Goal: Task Accomplishment & Management: Manage account settings

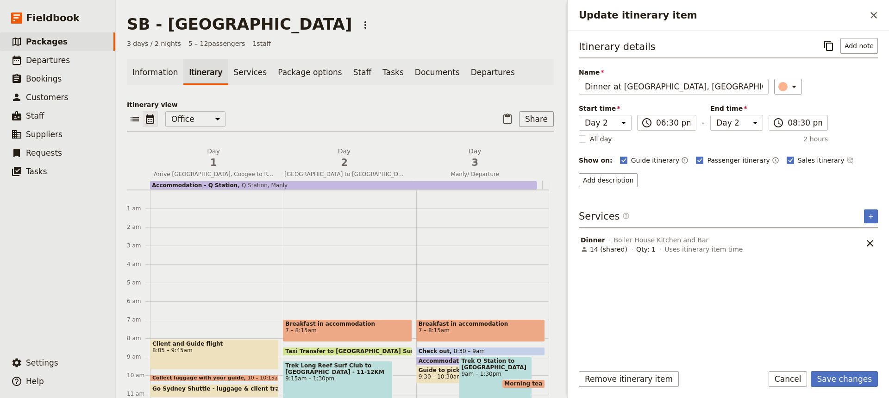
select select "2"
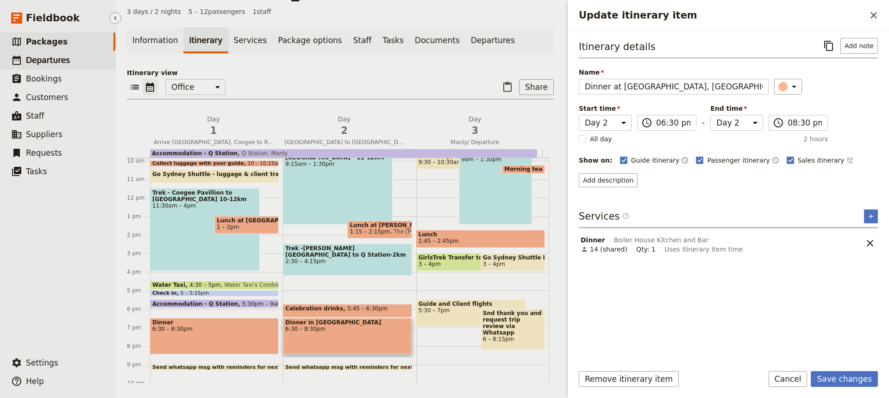
click at [44, 59] on span "Departures" at bounding box center [48, 60] width 44 height 9
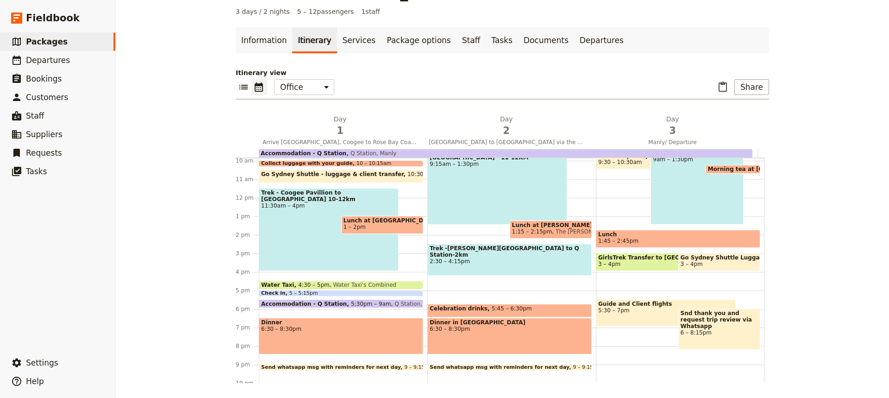
click at [313, 337] on div "Dinner 6:30 – 8:30pm" at bounding box center [341, 336] width 164 height 37
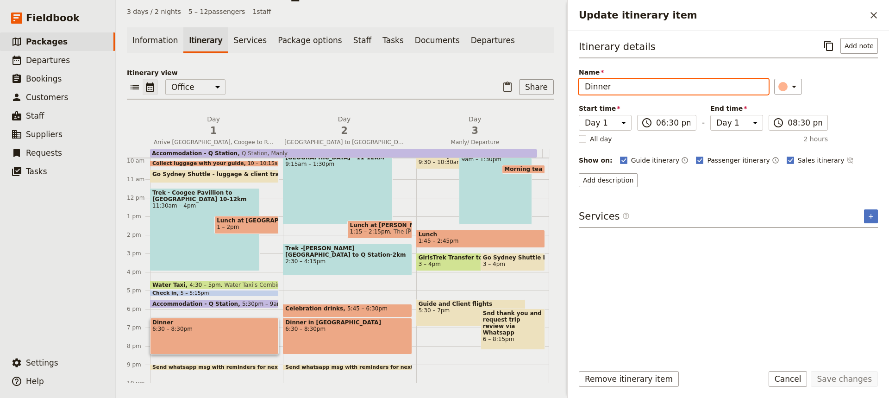
click at [616, 86] on input "Dinner" at bounding box center [674, 87] width 190 height 16
type input "Dinner in [GEOGRAPHIC_DATA]"
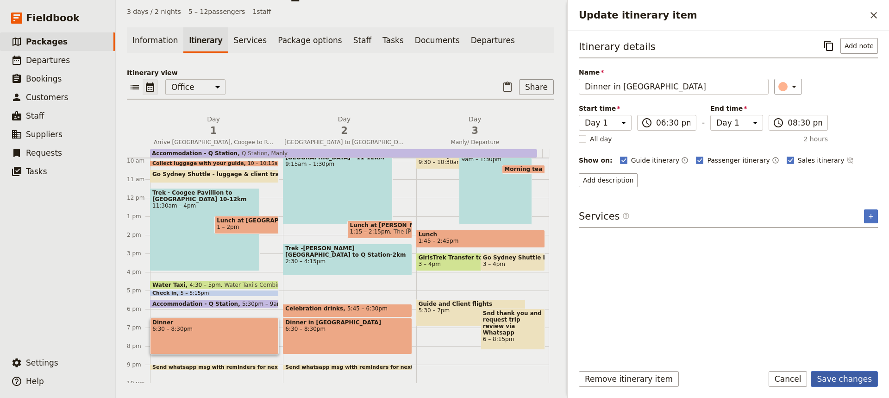
click at [843, 379] on button "Save changes" at bounding box center [844, 379] width 67 height 16
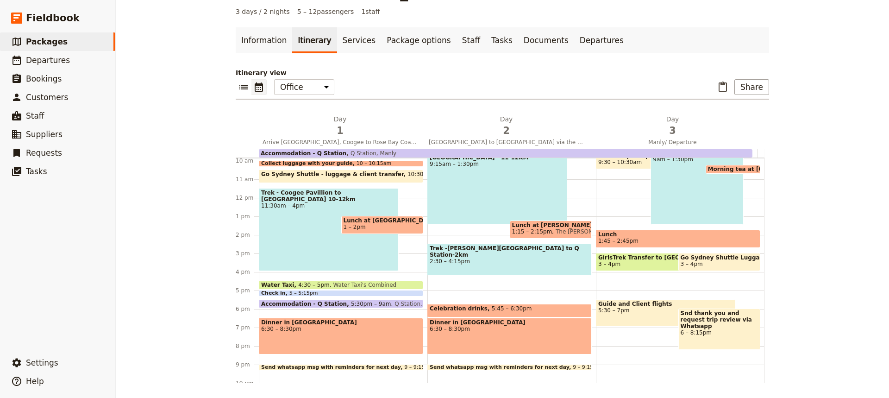
click at [480, 334] on div "Dinner in Manly 6:30 – 8:30pm" at bounding box center [510, 336] width 164 height 37
select select "2"
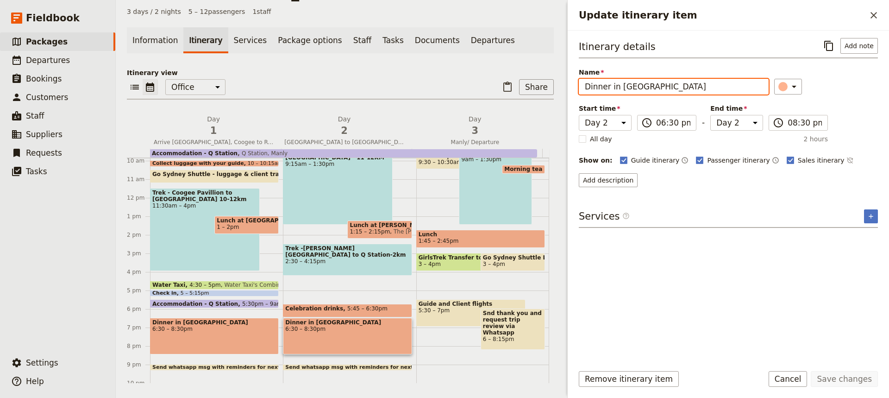
click at [641, 88] on input "Dinner in [GEOGRAPHIC_DATA]" at bounding box center [674, 87] width 190 height 16
type input "Dinner at the [GEOGRAPHIC_DATA]"
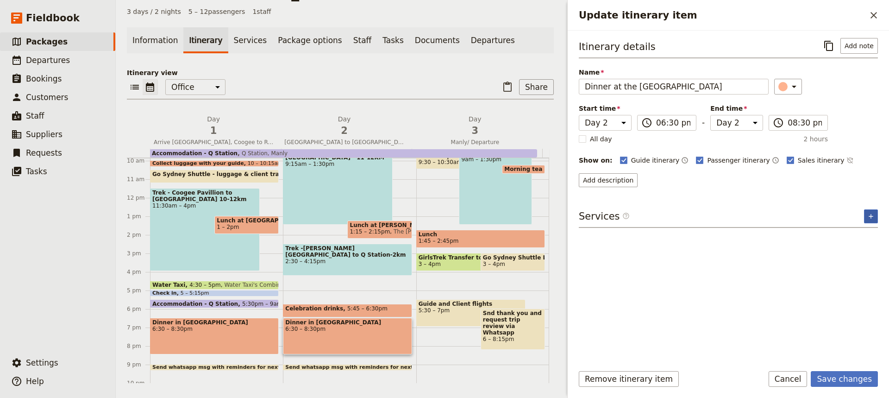
click at [871, 216] on icon "Add service inclusion" at bounding box center [871, 216] width 4 height 4
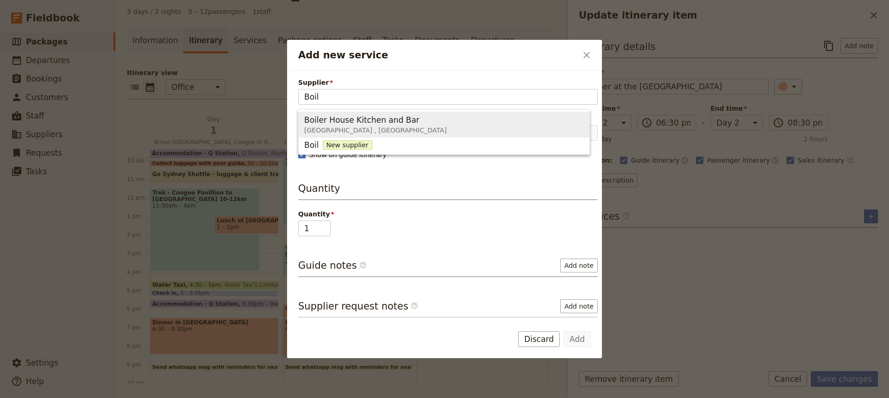
click at [353, 118] on span "Boiler House Kitchen and Bar" at bounding box center [361, 119] width 115 height 11
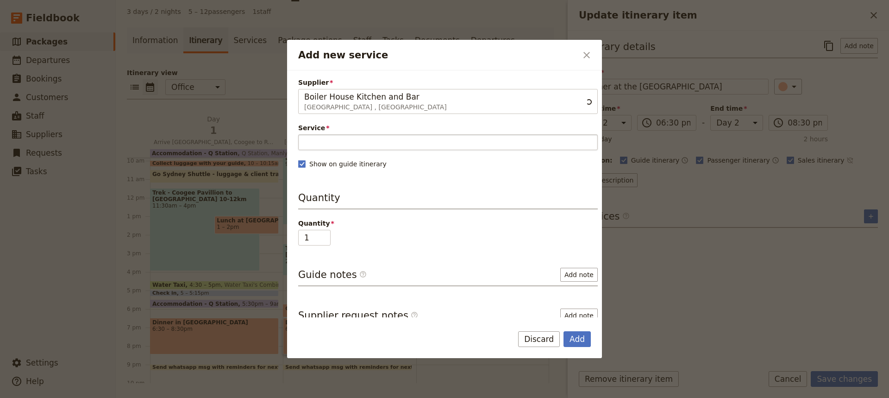
type input "Boiler House Kitchen and Bar"
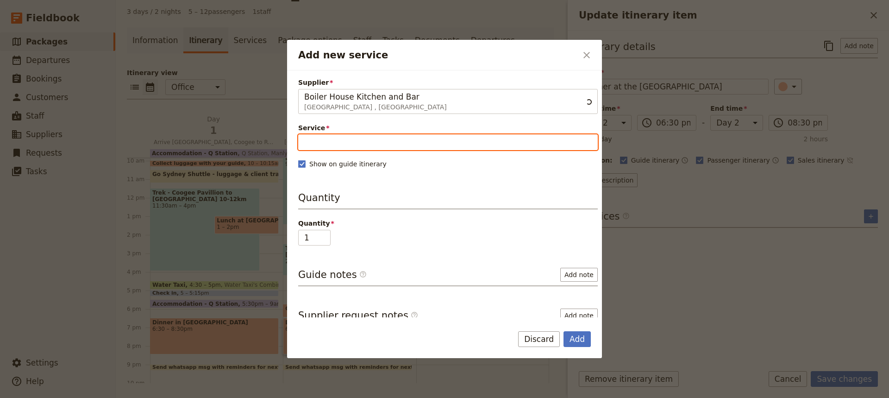
click at [315, 140] on input "Service" at bounding box center [448, 142] width 300 height 16
click at [318, 166] on span "Dinner" at bounding box center [317, 164] width 26 height 11
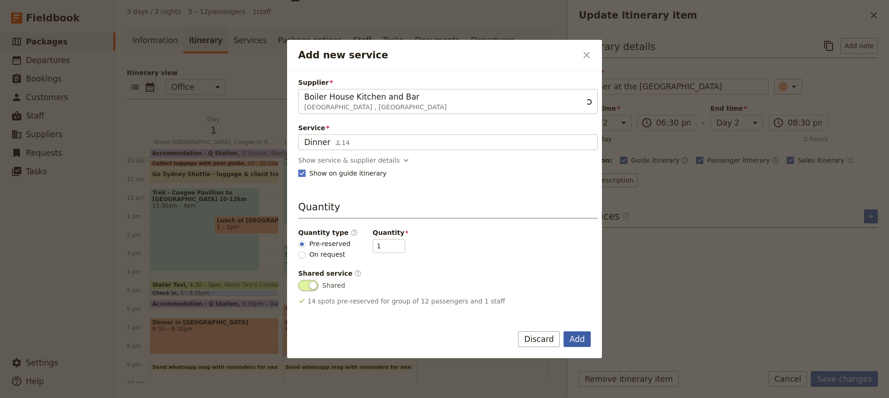
click at [574, 342] on button "Add" at bounding box center [577, 339] width 27 height 16
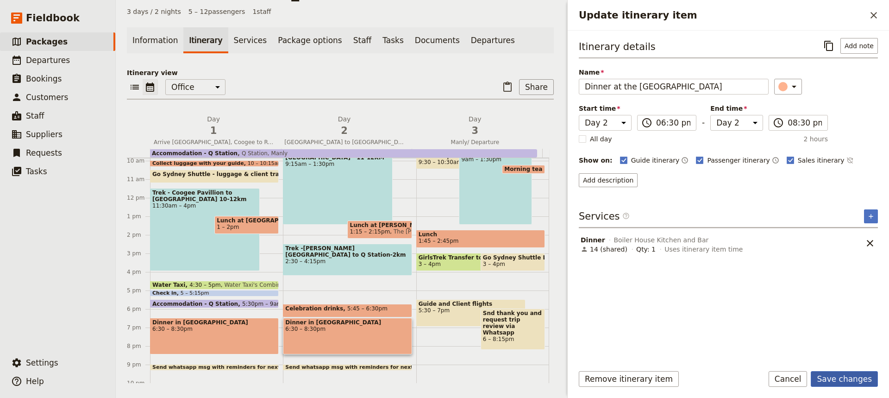
click at [839, 378] on button "Save changes" at bounding box center [844, 379] width 67 height 16
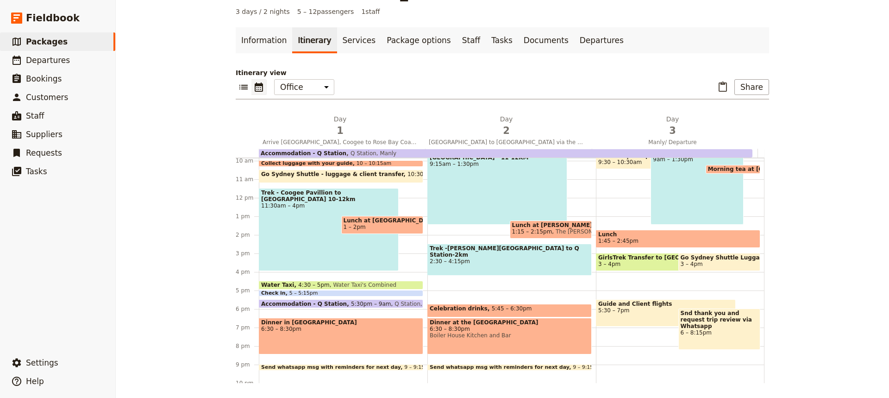
click at [300, 206] on div "Trek - Coogee Pavillion to [GEOGRAPHIC_DATA] 10-12km 11:30am – 4pm" at bounding box center [329, 229] width 140 height 83
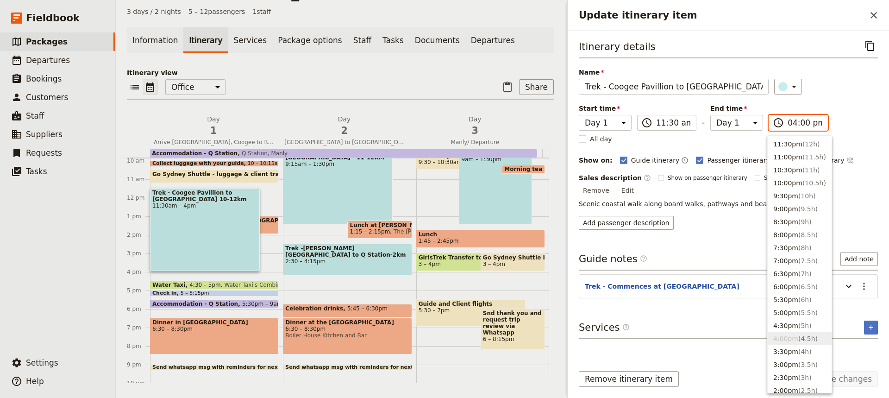
click at [806, 123] on input "04:00 pm" at bounding box center [805, 122] width 34 height 11
click at [785, 347] on button "3:30pm ( 4h )" at bounding box center [800, 351] width 64 height 13
type input "03:30 pm"
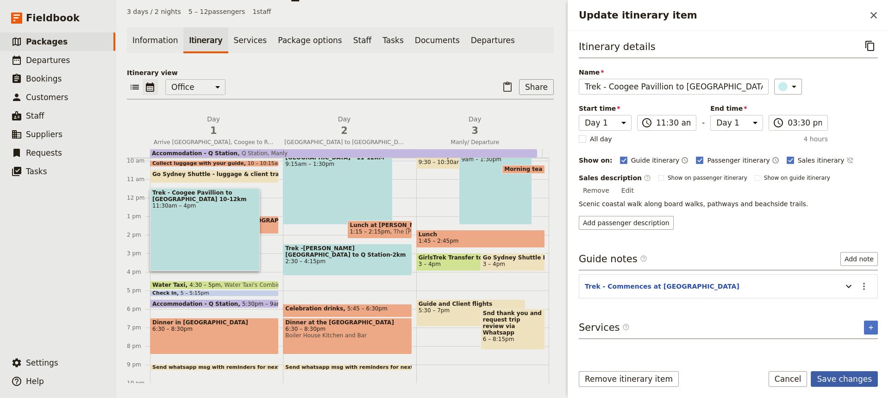
click at [833, 377] on button "Save changes" at bounding box center [844, 379] width 67 height 16
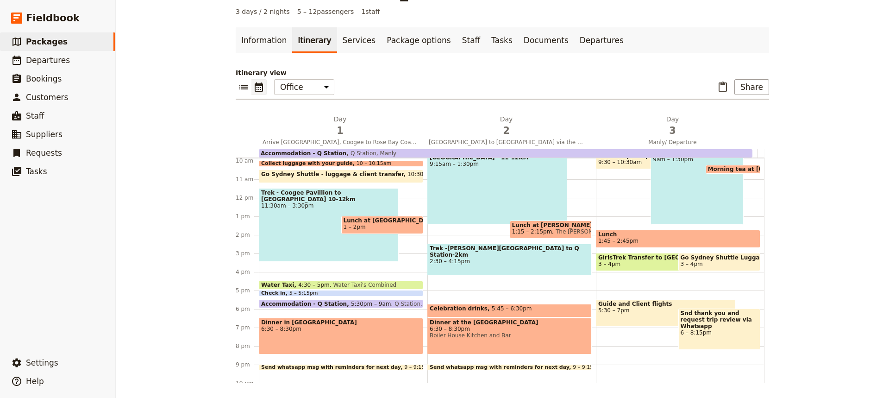
click at [408, 175] on span "10:30 – 11:15am" at bounding box center [431, 176] width 47 height 11
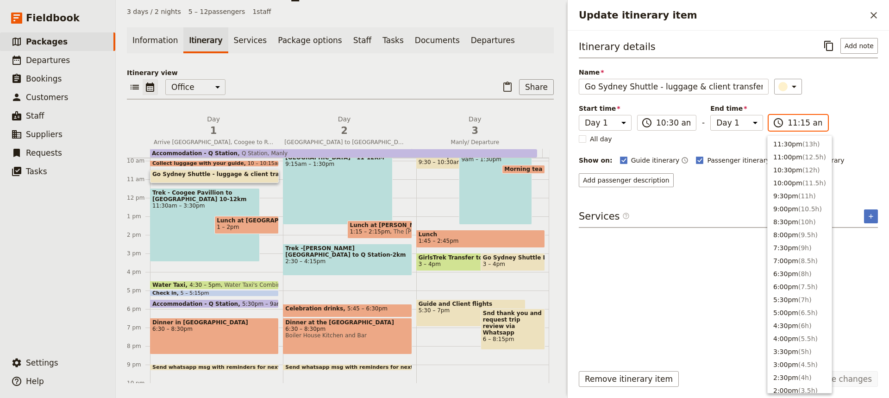
click at [801, 121] on input "11:15 am" at bounding box center [805, 122] width 34 height 11
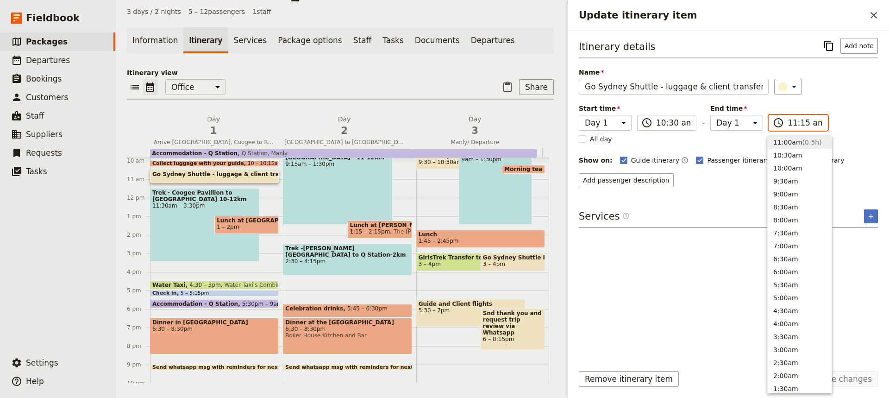
click at [801, 121] on input "11:15 am" at bounding box center [805, 122] width 34 height 11
click at [783, 142] on button "11:00am ( 0.5h )" at bounding box center [800, 142] width 64 height 13
type input "11:00 am"
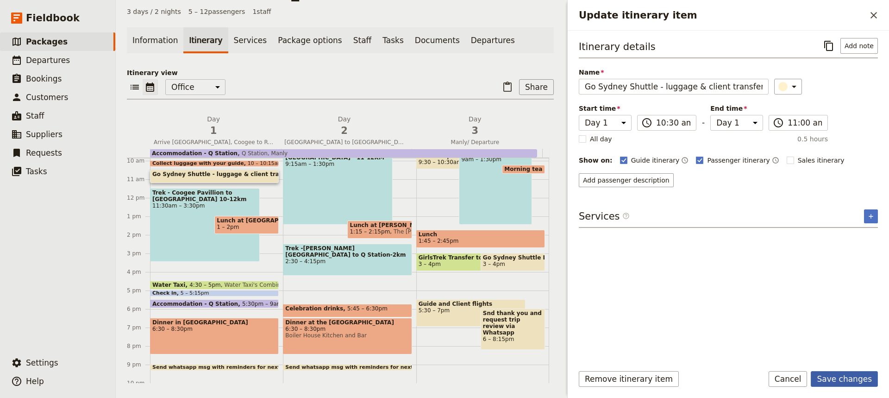
click at [838, 378] on button "Save changes" at bounding box center [844, 379] width 67 height 16
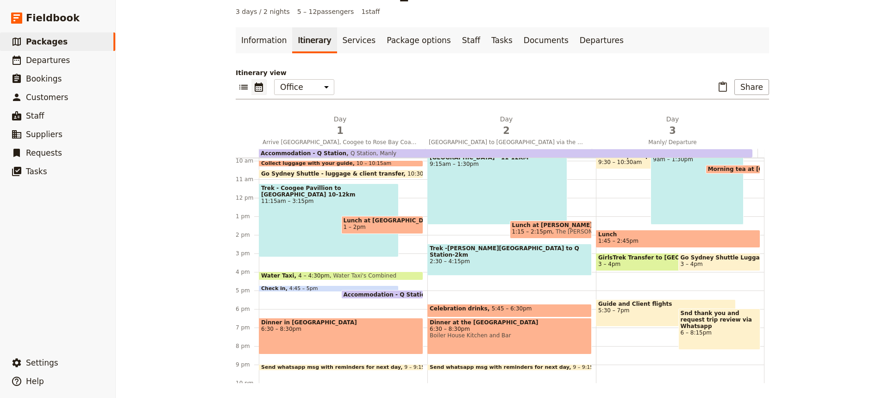
click at [261, 310] on div "Client and Guide flight 8:05 – 9:45am Collect luggage with your guide 10 – 10:1…" at bounding box center [343, 197] width 169 height 445
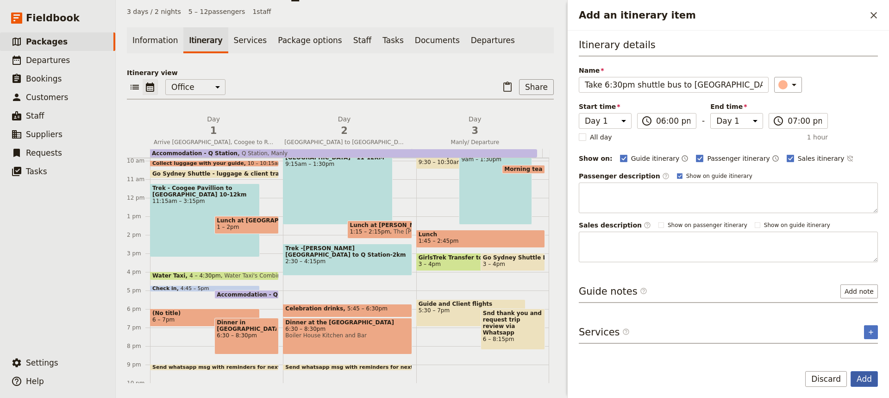
type input "Take 6:30pm shuttle bus to [GEOGRAPHIC_DATA]"
click at [864, 377] on button "Add" at bounding box center [864, 379] width 27 height 16
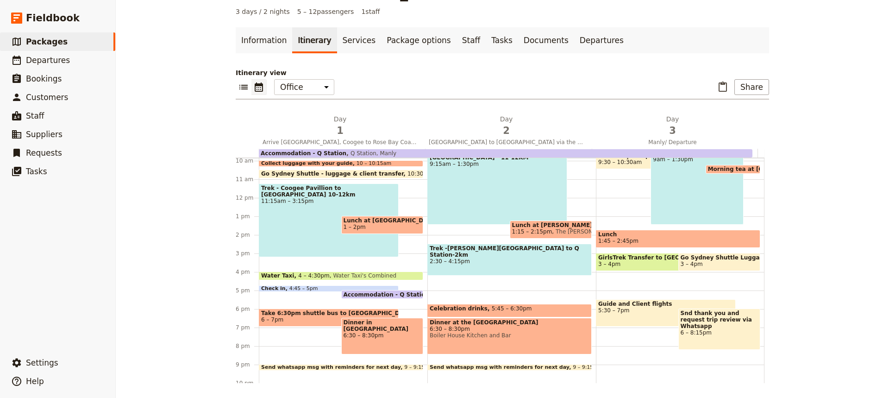
click at [353, 332] on span "6:30 – 8:30pm" at bounding box center [383, 335] width 78 height 6
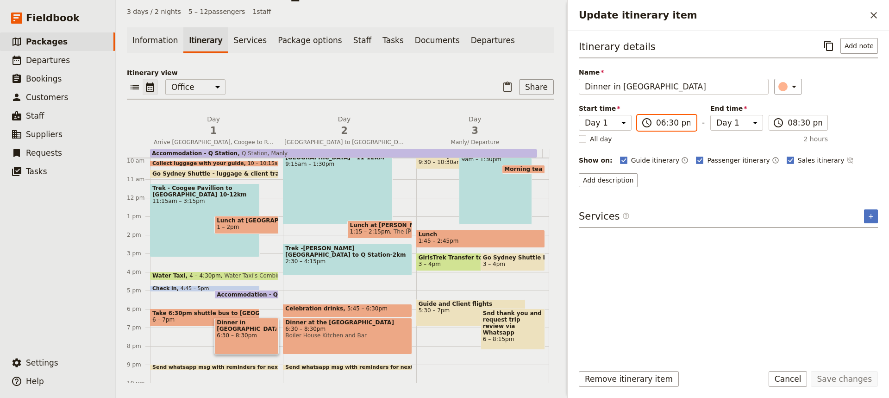
click at [671, 122] on input "06:30 pm" at bounding box center [673, 122] width 34 height 11
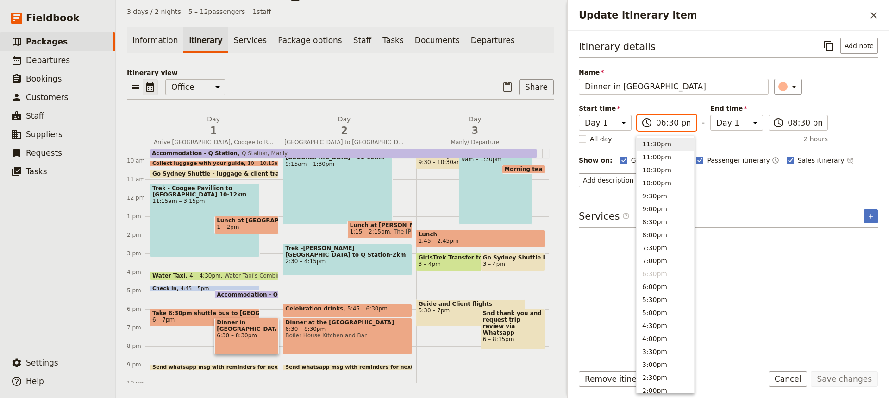
click at [668, 124] on input "06:30 pm" at bounding box center [673, 122] width 34 height 11
type input "06:45 pm"
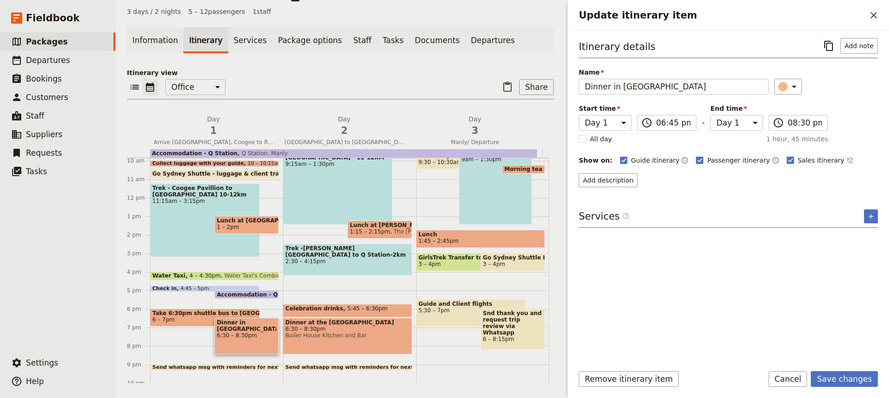
click at [761, 195] on div "Itinerary details ​ Add note Name Dinner in [GEOGRAPHIC_DATA] ​ Start time Day …" at bounding box center [728, 197] width 299 height 318
click at [835, 373] on button "Save changes" at bounding box center [844, 379] width 67 height 16
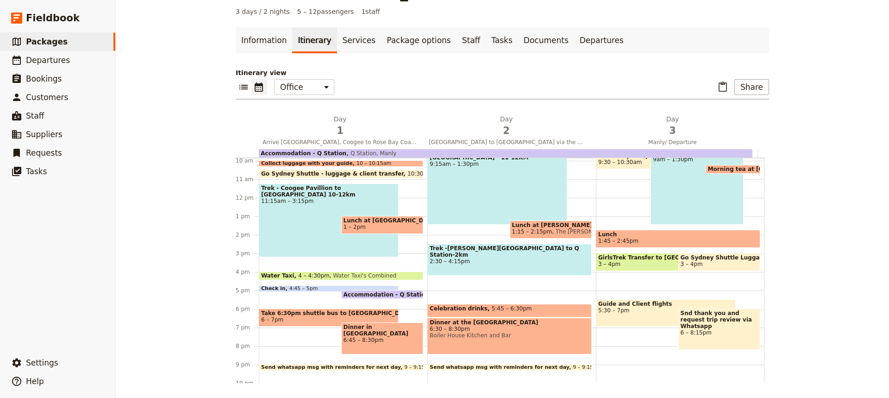
click at [310, 317] on span "6 – 7pm" at bounding box center [328, 319] width 135 height 6
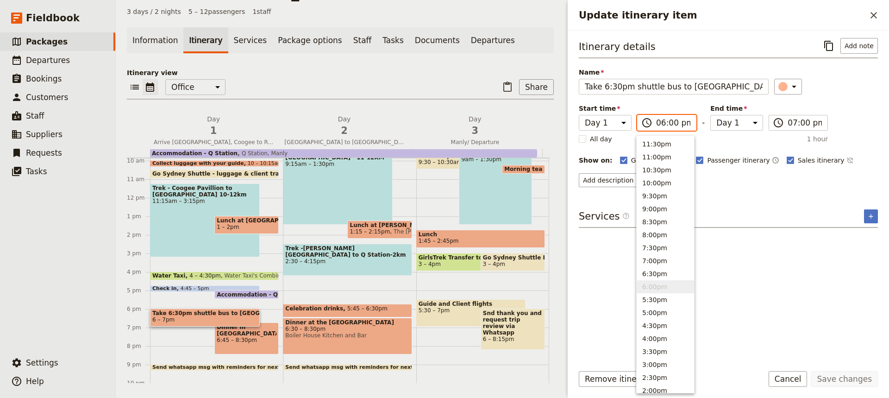
click at [670, 122] on input "06:00 pm" at bounding box center [673, 122] width 34 height 11
type input "06:15 pm"
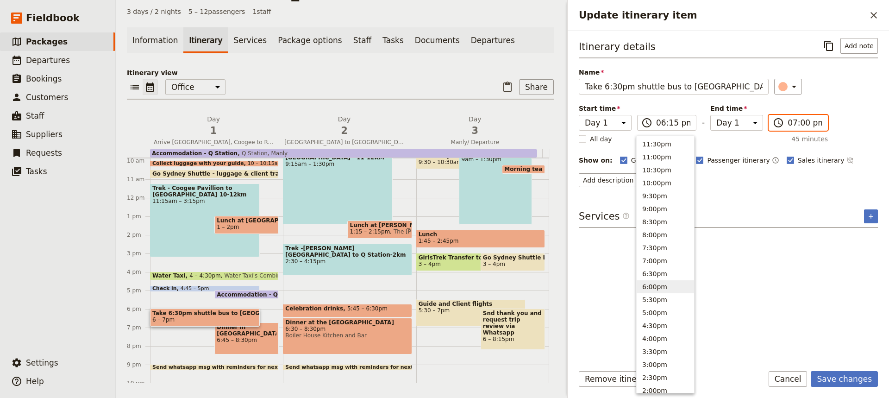
click at [797, 122] on input "07:00 pm" at bounding box center [805, 122] width 34 height 11
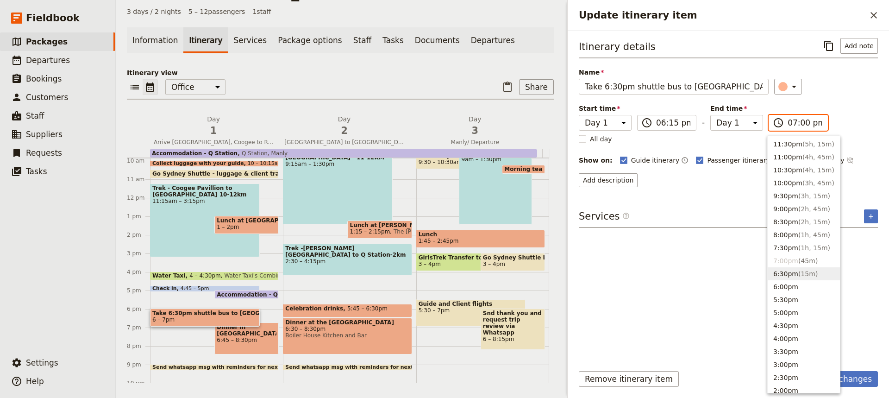
click at [782, 272] on button "6:30pm ( 15m )" at bounding box center [804, 273] width 72 height 13
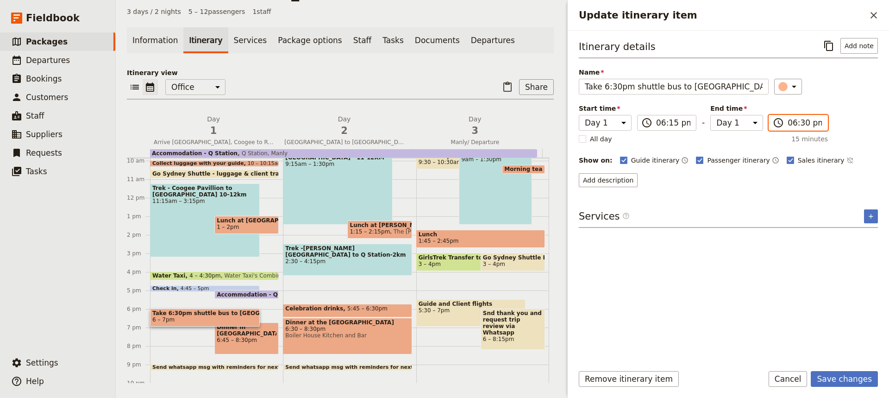
click at [800, 121] on input "06:30 pm" at bounding box center [805, 122] width 34 height 11
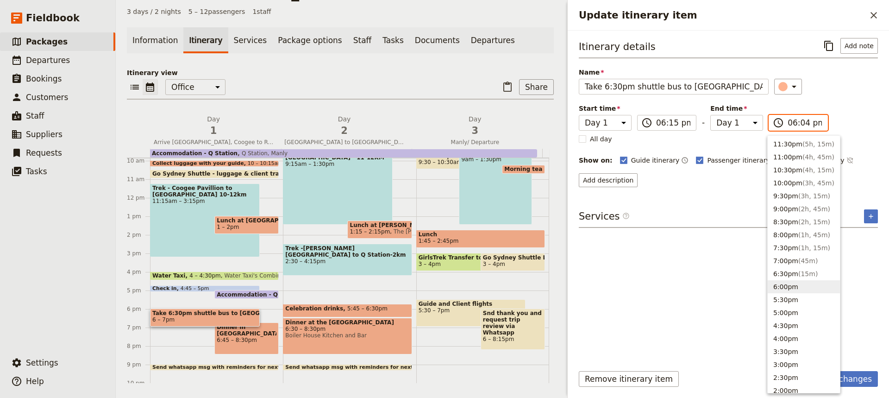
type input "06:40 pm"
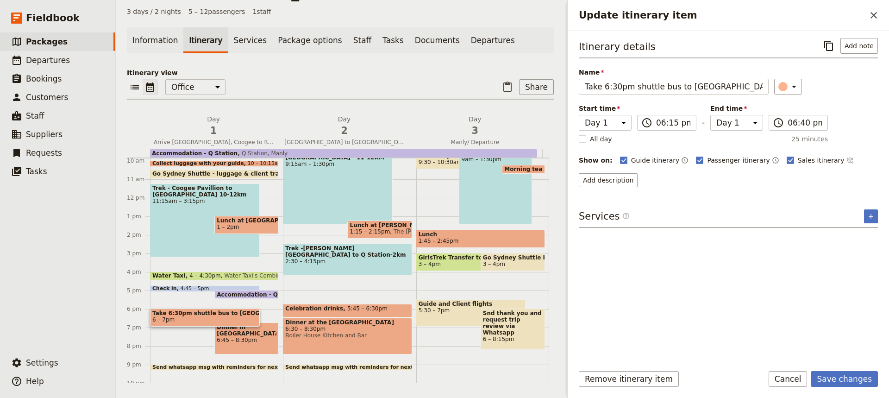
click at [696, 360] on form "Itinerary details ​ Add note Name Take 6:30pm shuttle bus to Manly ​ Start time…" at bounding box center [729, 214] width 322 height 367
click at [842, 376] on button "Save changes" at bounding box center [844, 379] width 67 height 16
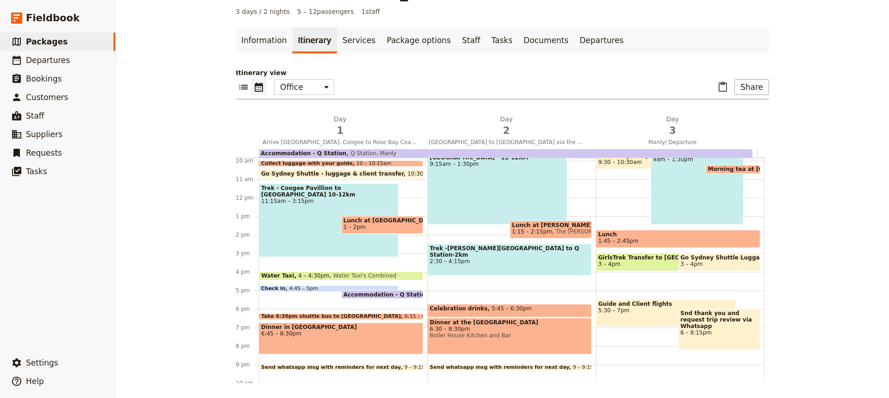
click at [314, 328] on span "Dinner in [GEOGRAPHIC_DATA]" at bounding box center [341, 327] width 160 height 6
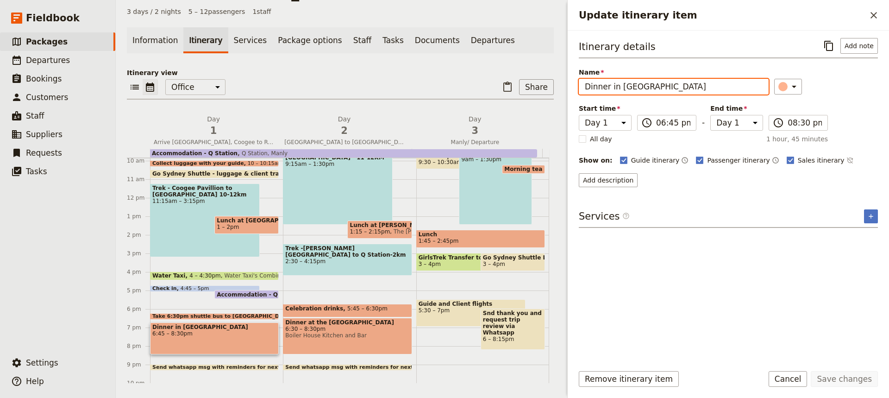
click at [643, 87] on input "Dinner in [GEOGRAPHIC_DATA]" at bounding box center [674, 87] width 190 height 16
type input "Dinner in [GEOGRAPHIC_DATA]"
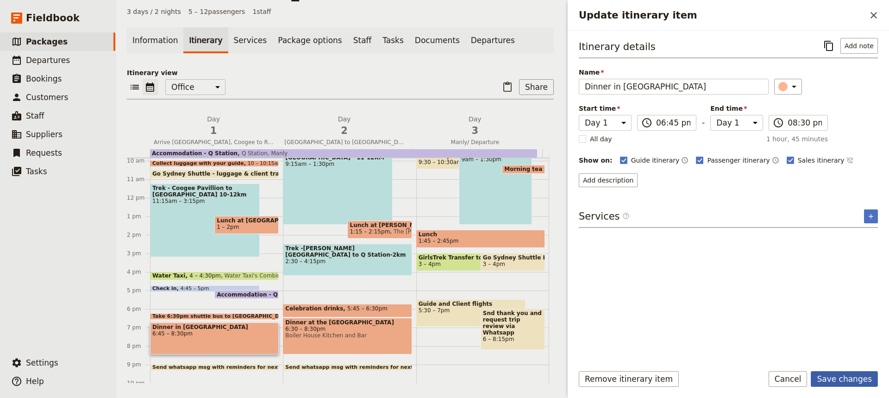
click at [846, 381] on button "Save changes" at bounding box center [844, 379] width 67 height 16
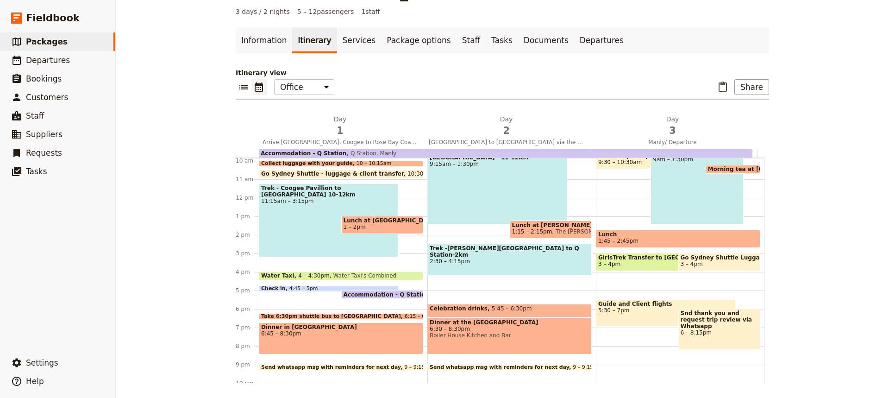
click at [300, 216] on div "Trek - Coogee Pavillion to [GEOGRAPHIC_DATA] 10-12km 11:15am – 3:15pm" at bounding box center [329, 220] width 140 height 74
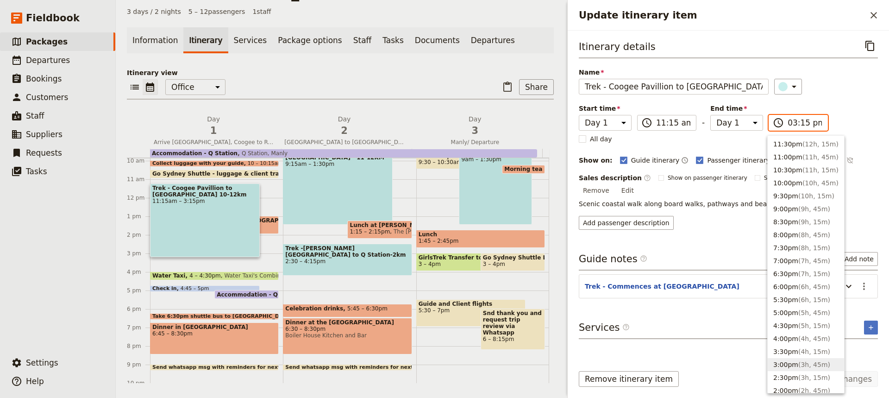
click at [802, 124] on input "03:15 pm" at bounding box center [805, 122] width 34 height 11
type input "03:30 pm"
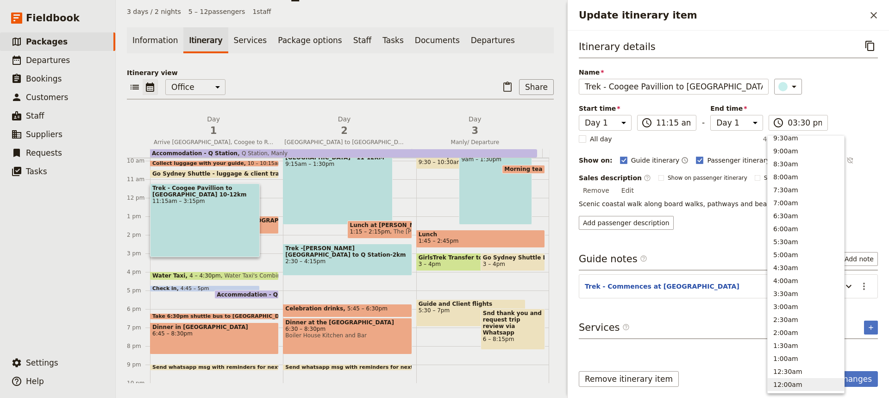
click at [713, 363] on form "Itinerary details ​ Name Trek - [GEOGRAPHIC_DATA] Pavillion to [GEOGRAPHIC_DATA…" at bounding box center [729, 214] width 322 height 367
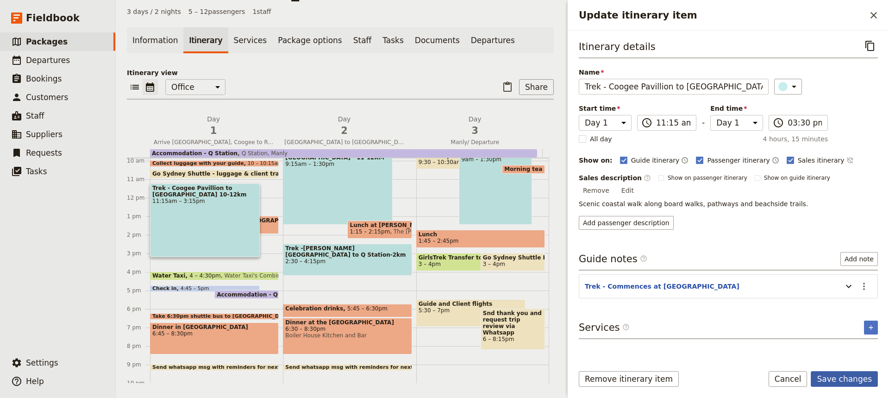
click at [849, 378] on button "Save changes" at bounding box center [844, 379] width 67 height 16
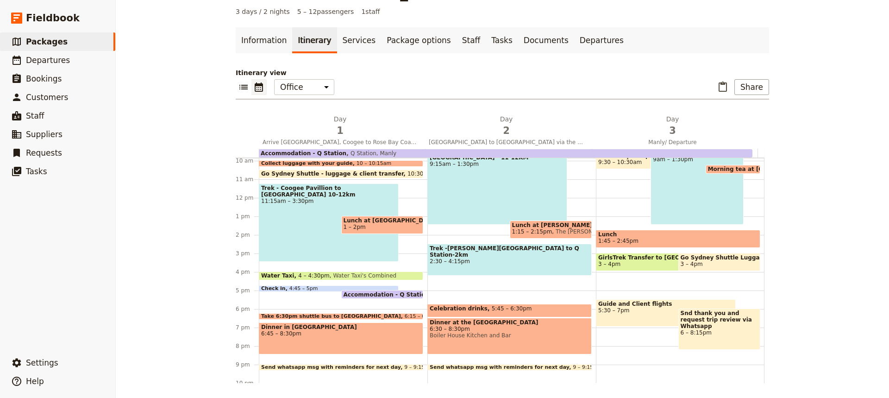
click at [462, 309] on span "Celebration drinks" at bounding box center [461, 308] width 62 height 6
select select "2"
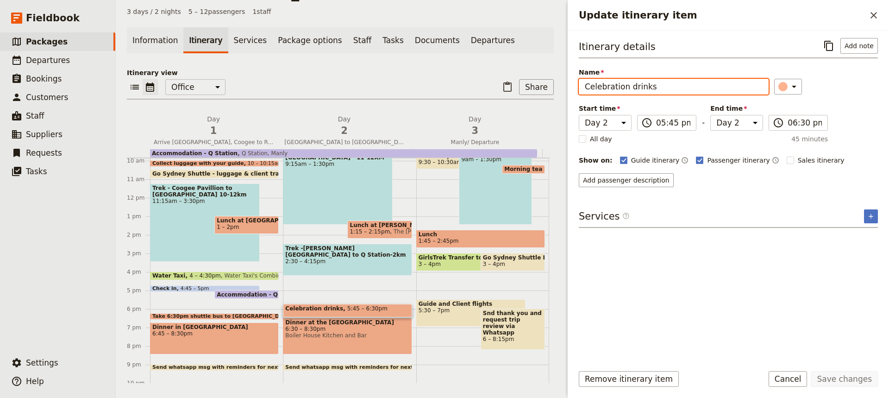
click at [655, 87] on input "Celebration drinks" at bounding box center [674, 87] width 190 height 16
type input "Celebration drinks on beach"
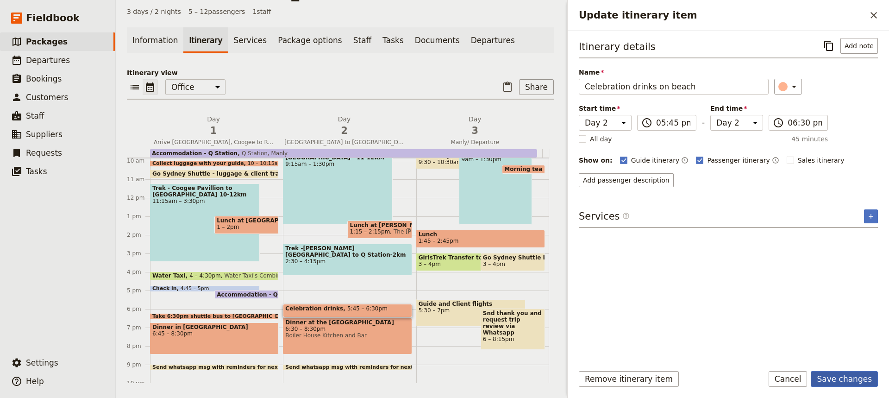
click at [828, 374] on button "Save changes" at bounding box center [844, 379] width 67 height 16
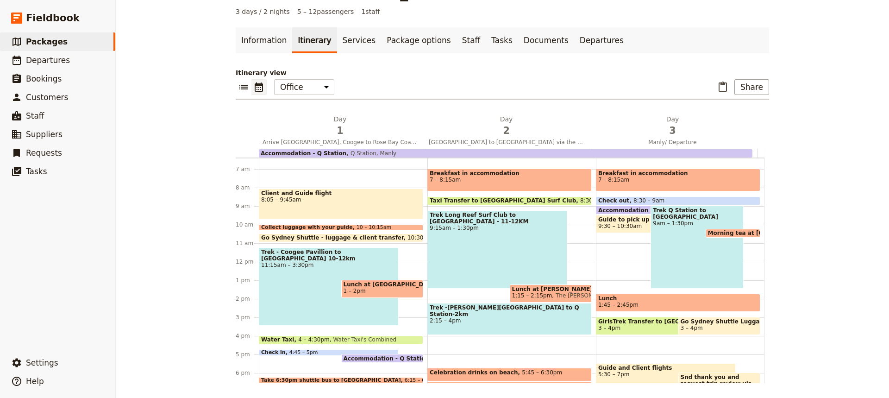
scroll to position [122, 0]
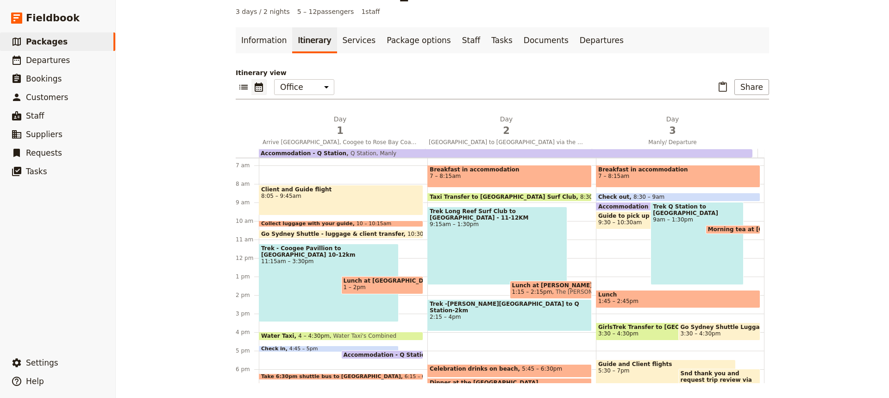
click at [653, 328] on span "GirlsTrek Transfer to [GEOGRAPHIC_DATA]" at bounding box center [666, 327] width 135 height 6
select select "3"
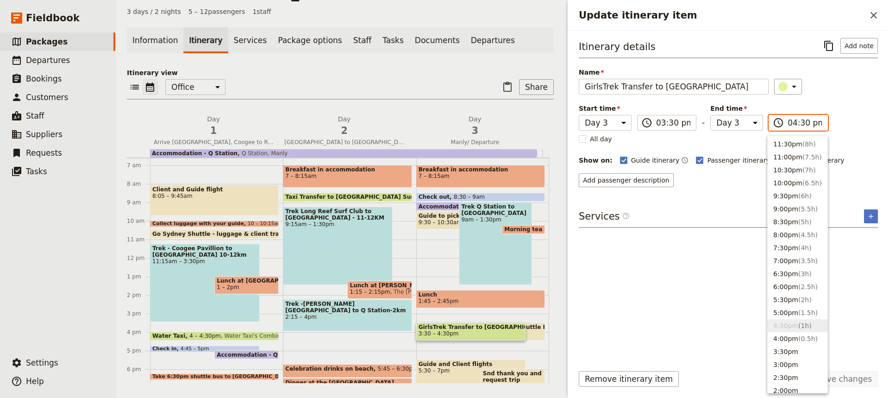
click at [801, 123] on input "04:30 pm" at bounding box center [805, 122] width 34 height 11
type input "04:15 pm"
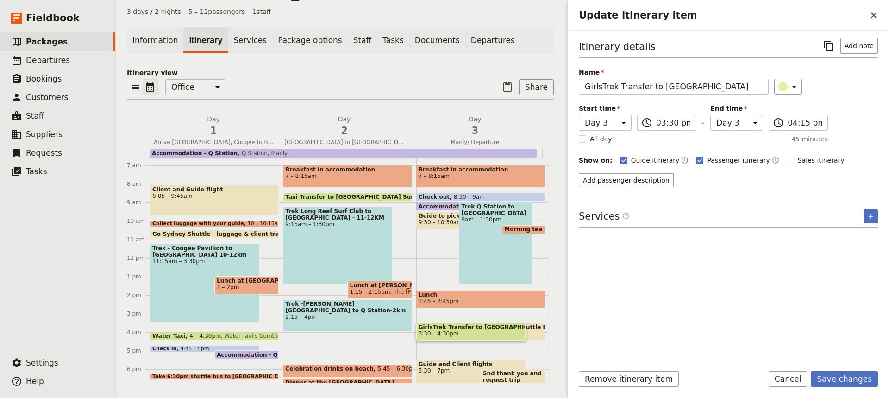
click at [731, 254] on div "Itinerary details ​ Add note Name GirlsTrek Transfer to [GEOGRAPHIC_DATA] ​ Sta…" at bounding box center [728, 197] width 299 height 318
click at [833, 376] on button "Save changes" at bounding box center [844, 379] width 67 height 16
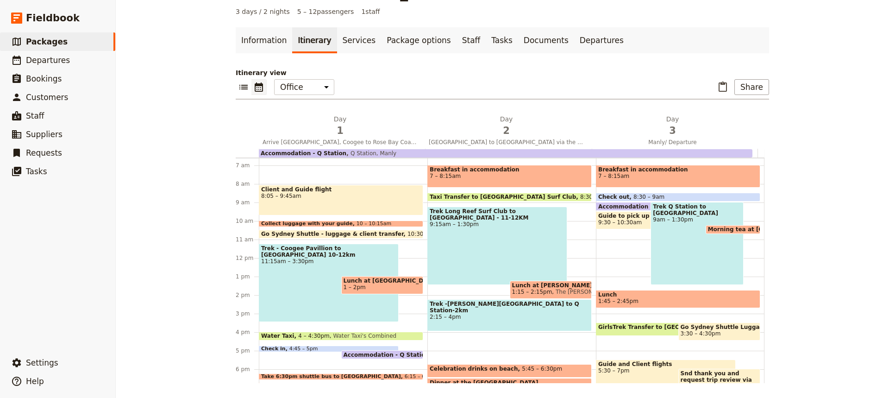
click at [693, 332] on span "3:30 – 4:30pm" at bounding box center [701, 333] width 40 height 6
select select "3"
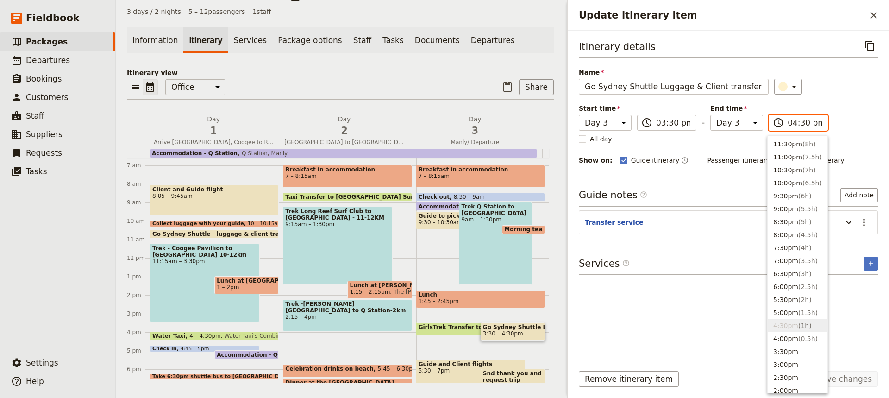
click at [801, 122] on input "04:30 pm" at bounding box center [805, 122] width 34 height 11
type input "04:15 pm"
click at [729, 296] on div "Itinerary details ​ Name Go Sydney Shuttle Luggage & Client transfer ​ Start ti…" at bounding box center [728, 197] width 299 height 318
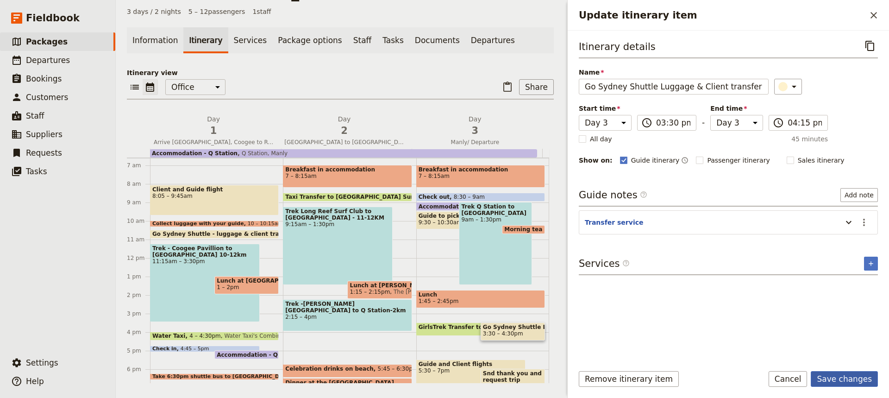
click at [853, 380] on button "Save changes" at bounding box center [844, 379] width 67 height 16
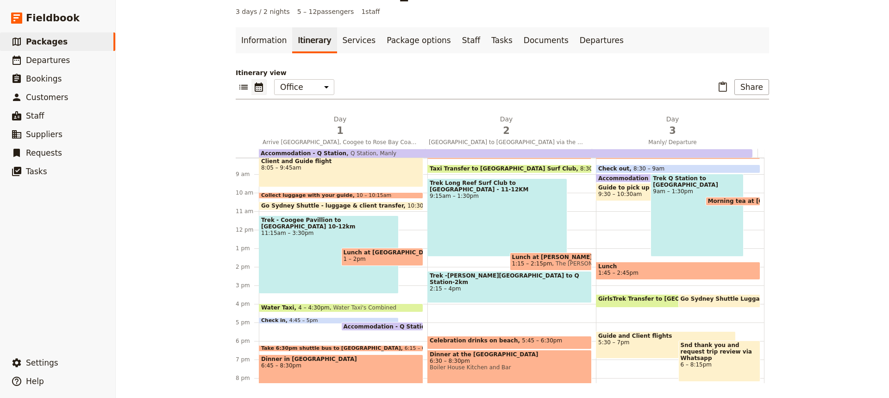
scroll to position [151, 0]
click at [618, 275] on span "1:45 – 2:45pm" at bounding box center [619, 272] width 40 height 6
select select "3"
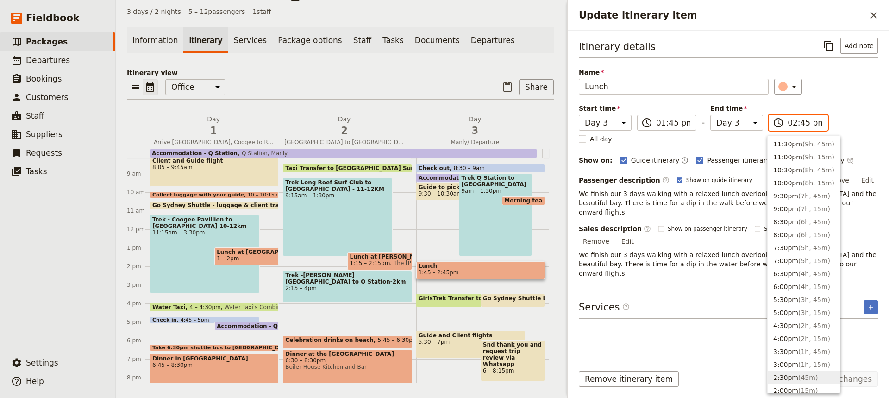
click at [800, 123] on input "02:45 pm" at bounding box center [805, 122] width 34 height 11
click at [781, 362] on button "3:00pm ( 1h, 15m )" at bounding box center [804, 364] width 72 height 13
type input "03:00 pm"
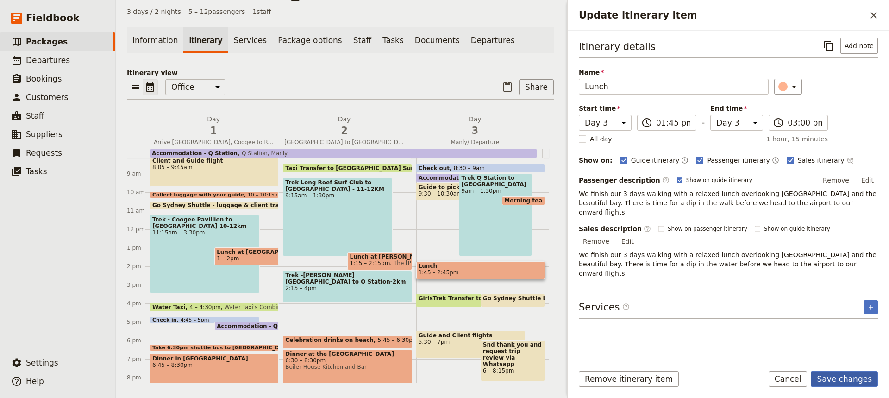
click at [835, 378] on button "Save changes" at bounding box center [844, 379] width 67 height 16
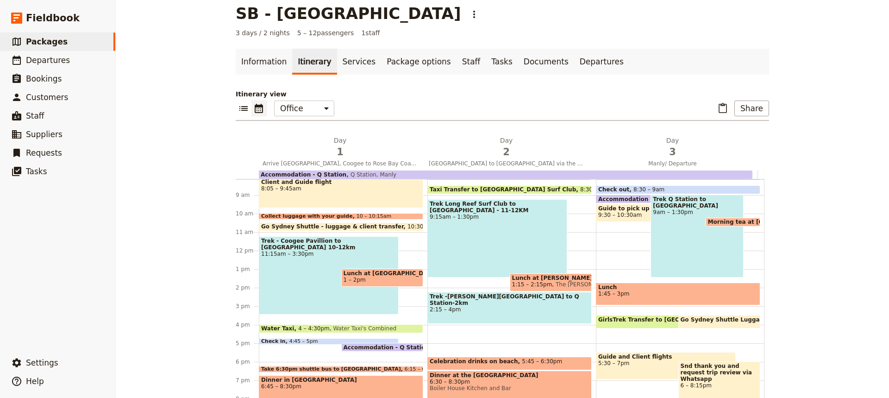
scroll to position [11, 0]
click at [722, 223] on span at bounding box center [733, 224] width 54 height 4
select select "3"
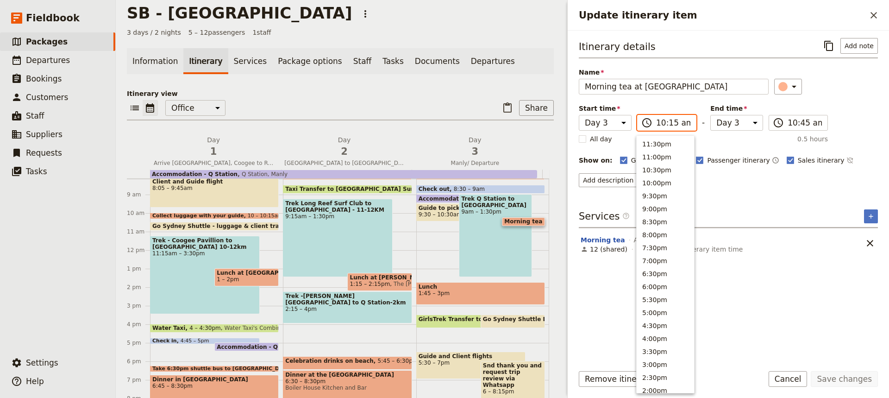
click at [664, 125] on input "10:15 am" at bounding box center [673, 122] width 34 height 11
click at [653, 158] on button "11:00am" at bounding box center [665, 158] width 57 height 13
type input "11:00 am"
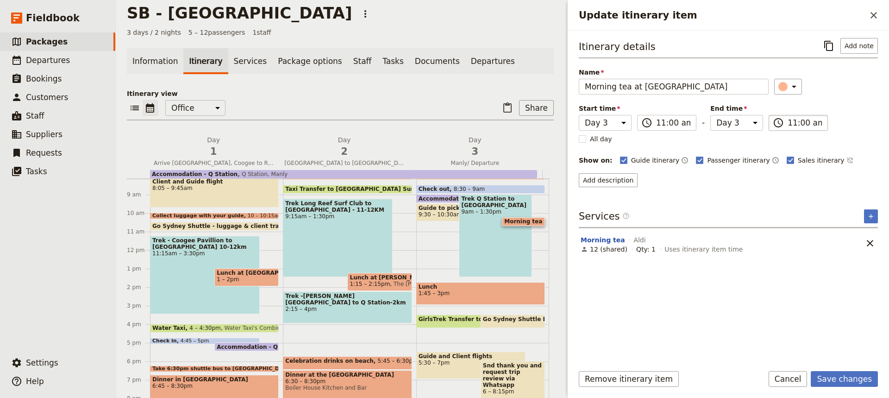
click at [800, 124] on input "11:00 am" at bounding box center [805, 122] width 34 height 11
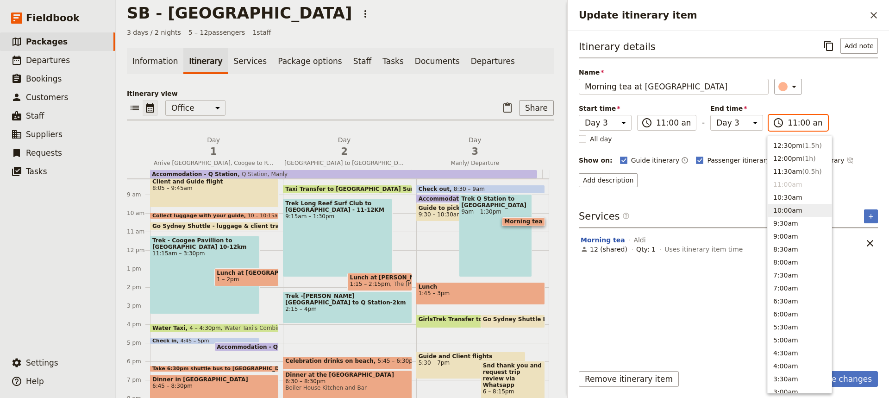
scroll to position [284, 0]
click at [784, 170] on button "11:30am ( 0.5h )" at bounding box center [800, 171] width 64 height 13
type input "11:30 am"
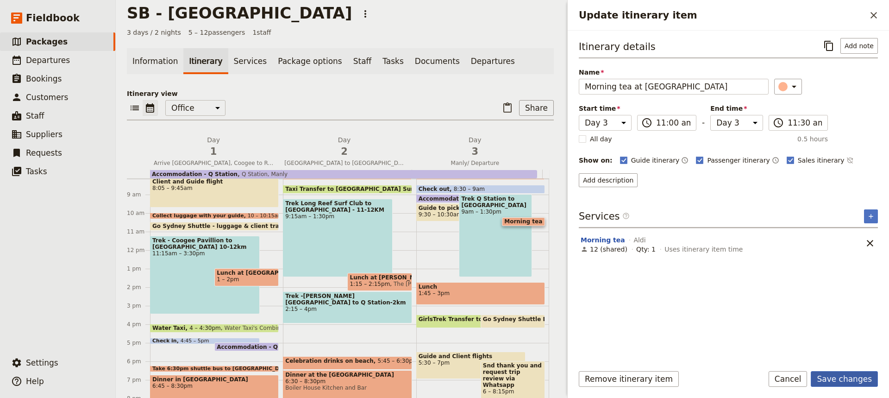
click at [836, 379] on button "Save changes" at bounding box center [844, 379] width 67 height 16
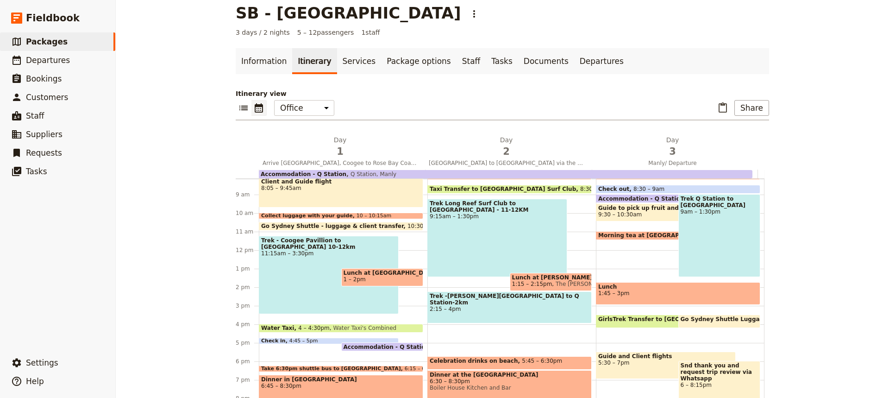
click at [628, 212] on span "9:30 – 10:30am" at bounding box center [666, 214] width 135 height 6
select select "3"
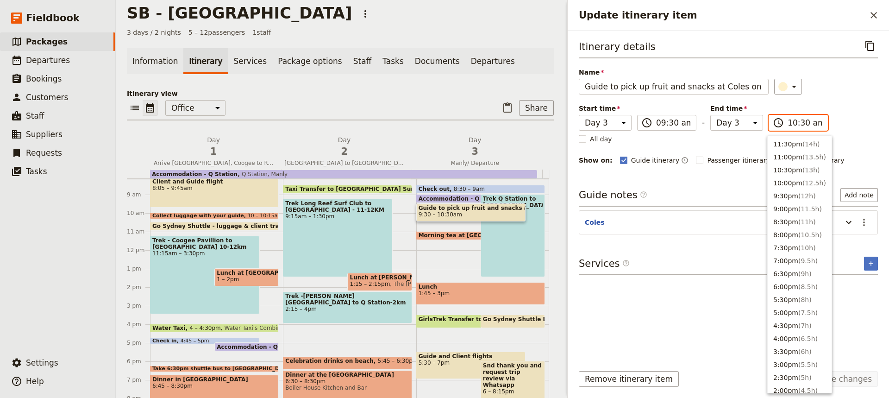
click at [797, 125] on input "10:30 am" at bounding box center [805, 122] width 34 height 11
click at [781, 167] on button "9:30am" at bounding box center [800, 168] width 64 height 13
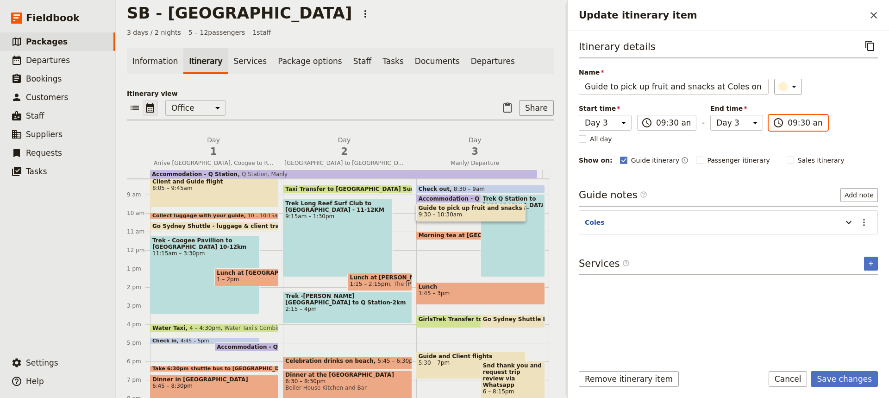
click at [800, 125] on input "09:30 am" at bounding box center [805, 122] width 34 height 11
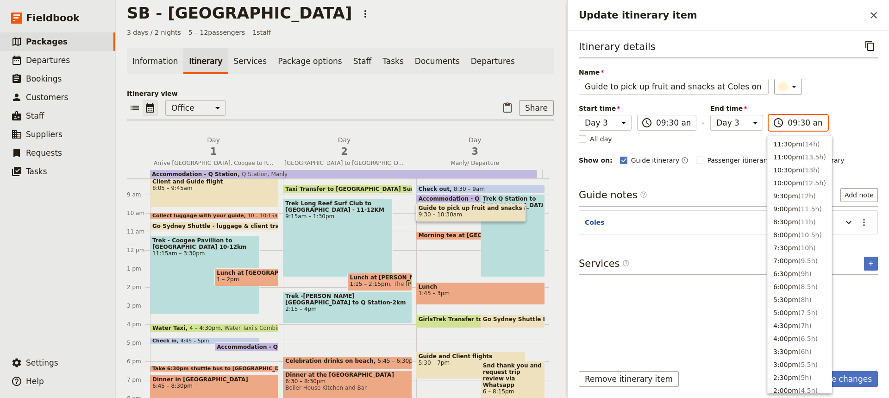
scroll to position [365, 0]
type input "09:40 am"
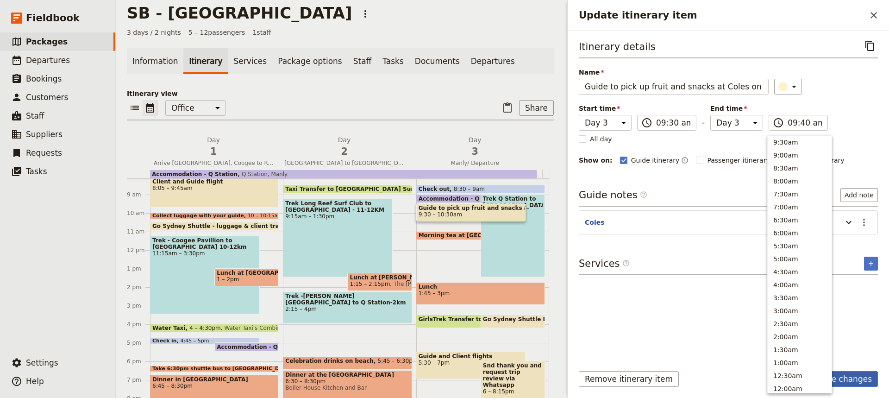
click at [849, 377] on button "Save changes" at bounding box center [844, 379] width 67 height 16
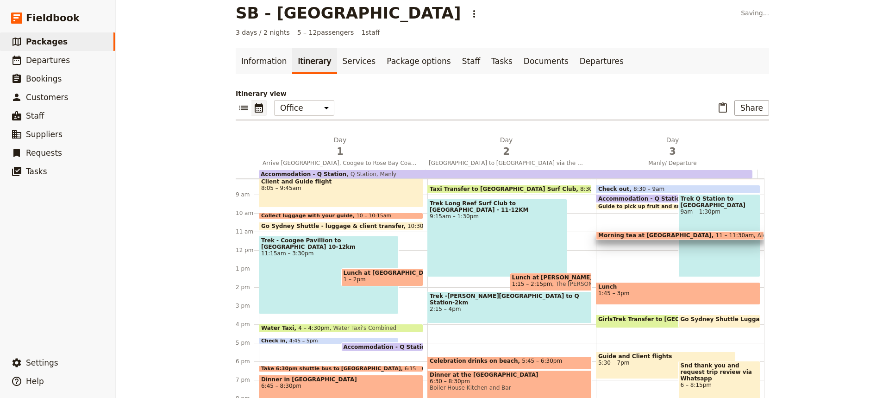
click at [637, 237] on span at bounding box center [680, 238] width 167 height 4
click at [637, 237] on span at bounding box center [666, 238] width 139 height 4
select select "3"
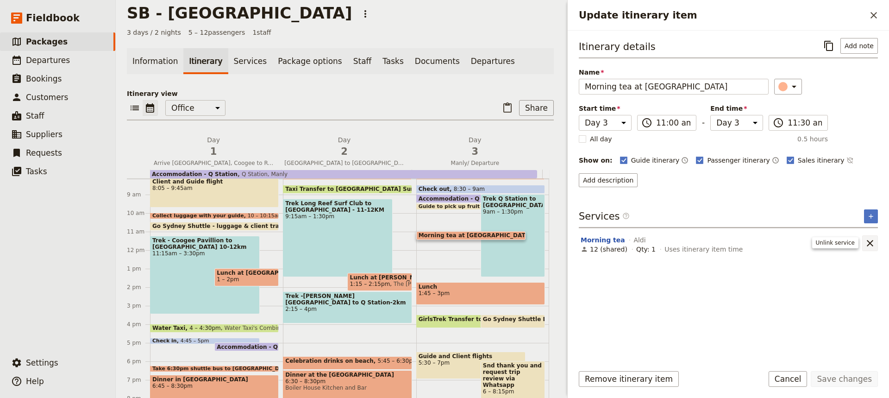
click at [869, 241] on icon "Remove service" at bounding box center [870, 243] width 6 height 6
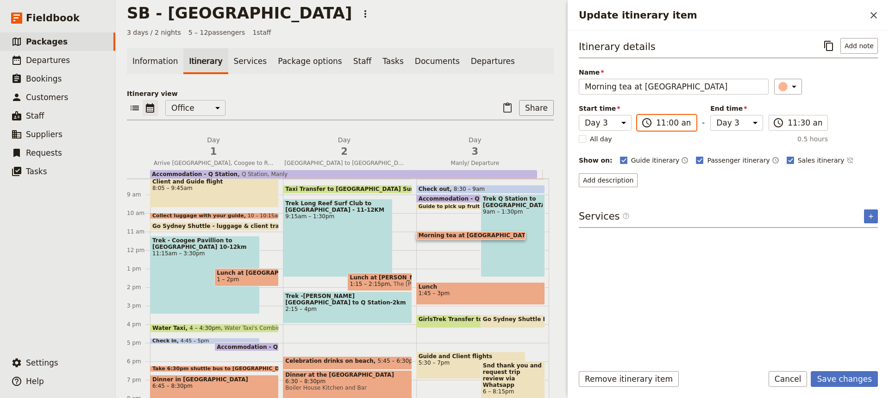
click at [669, 125] on input "11:00 am" at bounding box center [673, 122] width 34 height 11
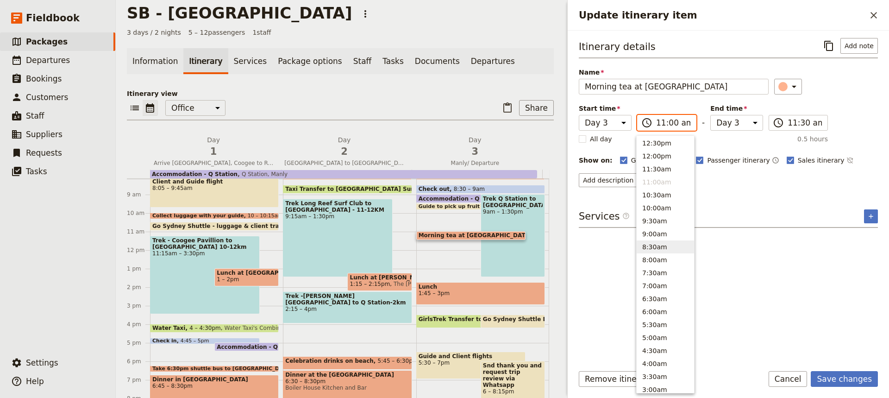
scroll to position [287, 0]
click at [652, 168] on button "11:30am" at bounding box center [665, 168] width 57 height 13
type input "11:30 am"
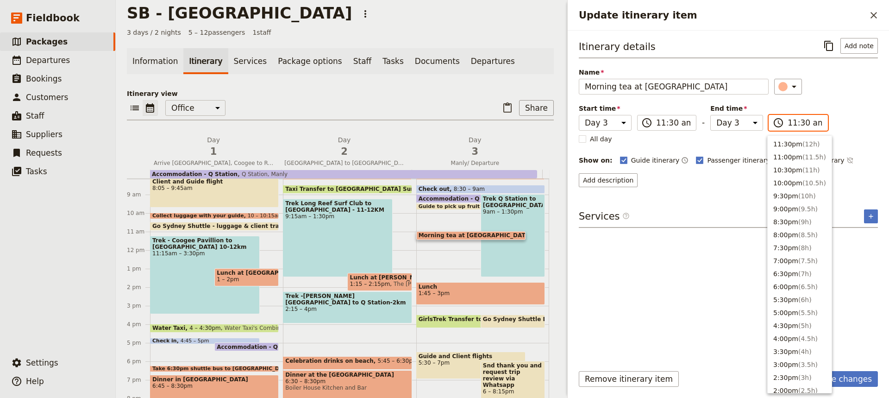
scroll to position [313, 0]
click at [799, 121] on input "11:30 am" at bounding box center [805, 122] width 34 height 11
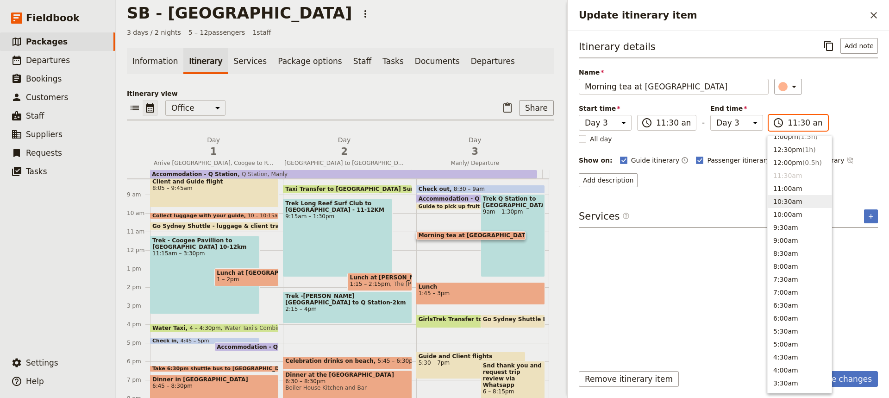
scroll to position [280, 0]
click at [784, 160] on button "12:00pm ( 0.5h )" at bounding box center [800, 162] width 64 height 13
type input "12:00 pm"
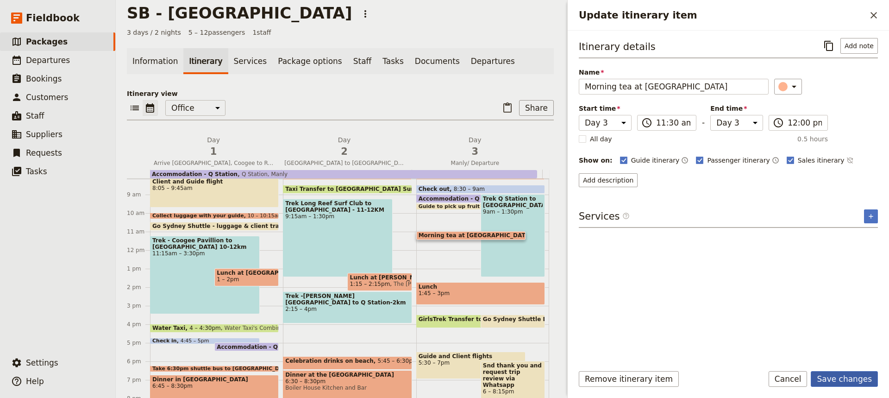
click at [839, 380] on button "Save changes" at bounding box center [844, 379] width 67 height 16
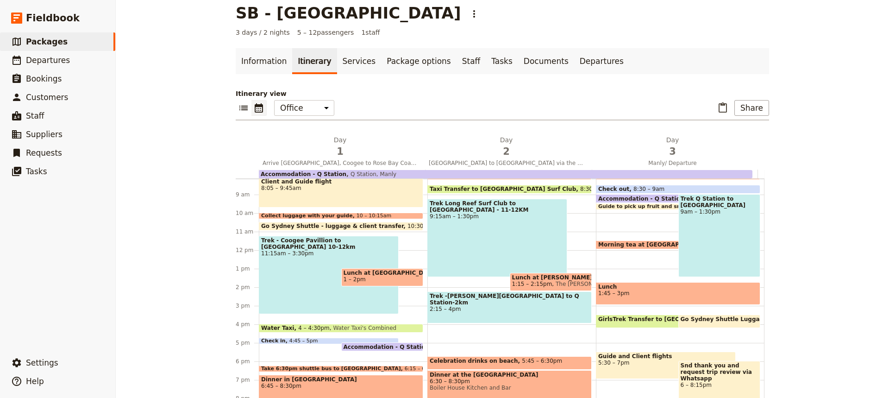
click at [483, 270] on div "Trek Long Reef Surf Club to [GEOGRAPHIC_DATA] - 11-12KM 9:15am – 1:30pm" at bounding box center [498, 238] width 140 height 78
select select "2"
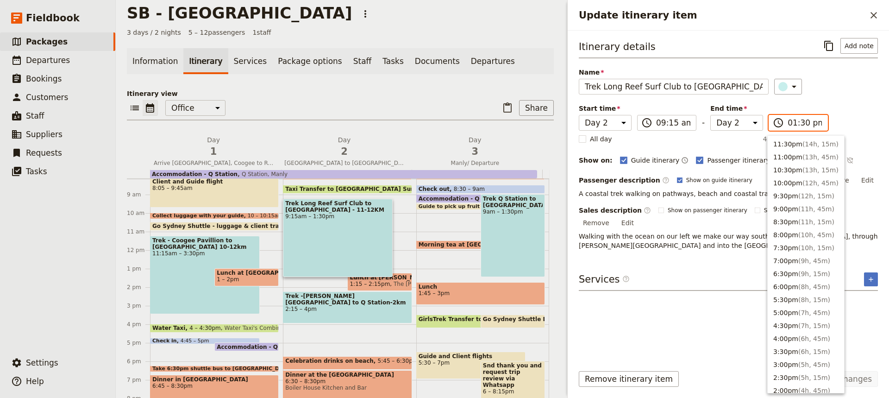
scroll to position [261, 0]
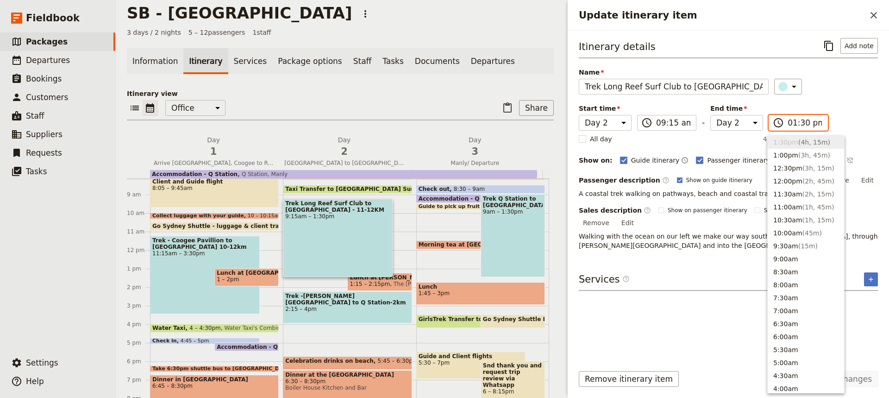
click at [799, 123] on input "01:30 pm" at bounding box center [805, 122] width 34 height 11
click at [782, 156] on button "1:00pm ( 3h, 45m )" at bounding box center [806, 155] width 76 height 13
type input "01:00 pm"
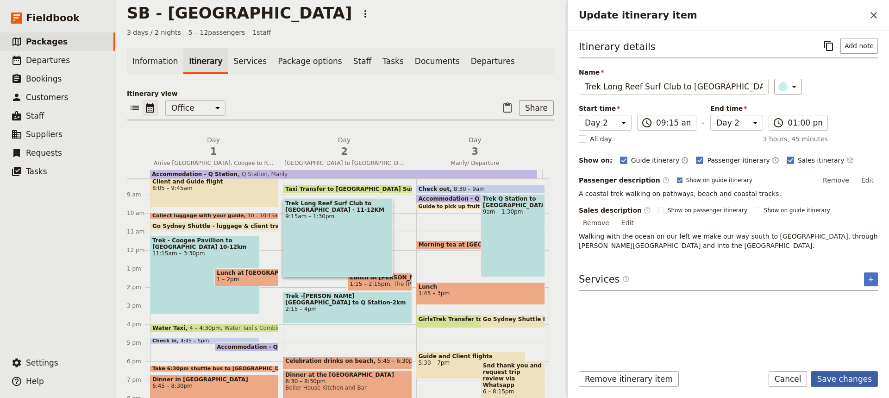
click at [831, 377] on button "Save changes" at bounding box center [844, 379] width 67 height 16
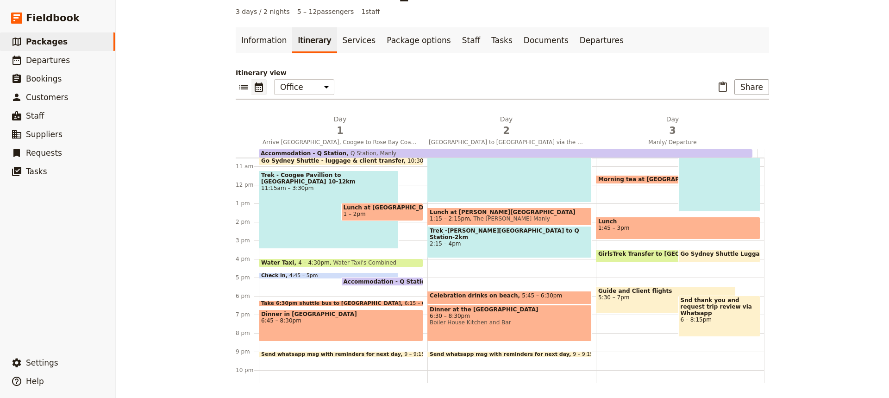
scroll to position [195, 0]
click at [357, 357] on span at bounding box center [341, 358] width 164 height 4
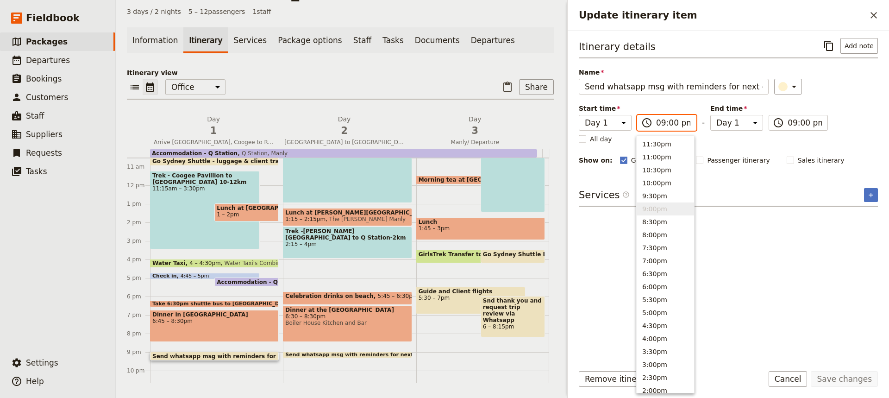
click at [666, 124] on input "09:00 pm" at bounding box center [673, 122] width 34 height 11
click at [652, 221] on button "8:30pm" at bounding box center [665, 221] width 57 height 13
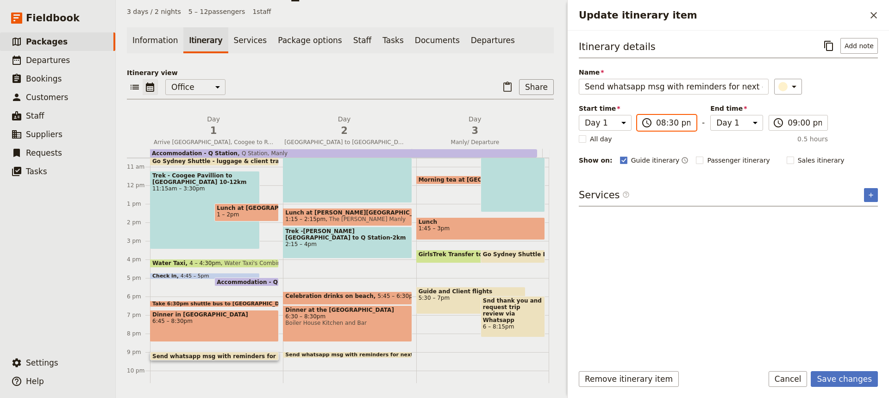
click at [670, 123] on input "08:30 pm" at bounding box center [673, 122] width 34 height 11
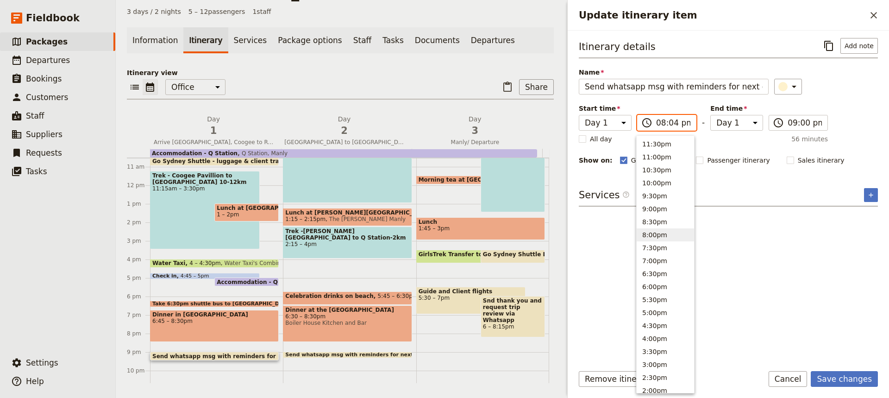
type input "08:45 pm"
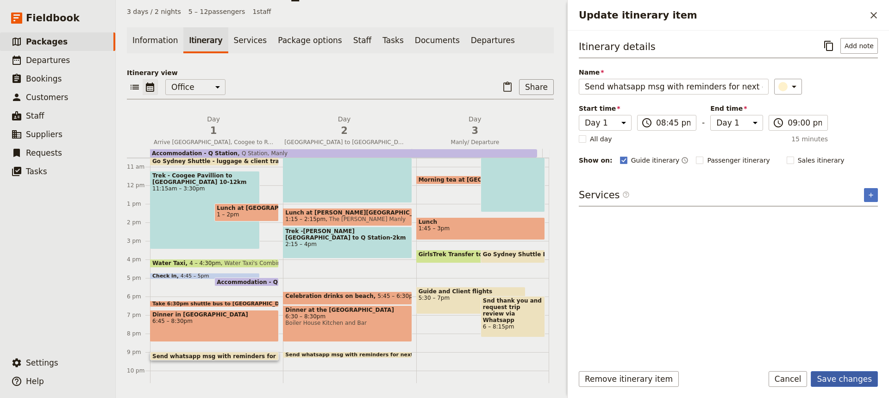
click at [839, 377] on button "Save changes" at bounding box center [844, 379] width 67 height 16
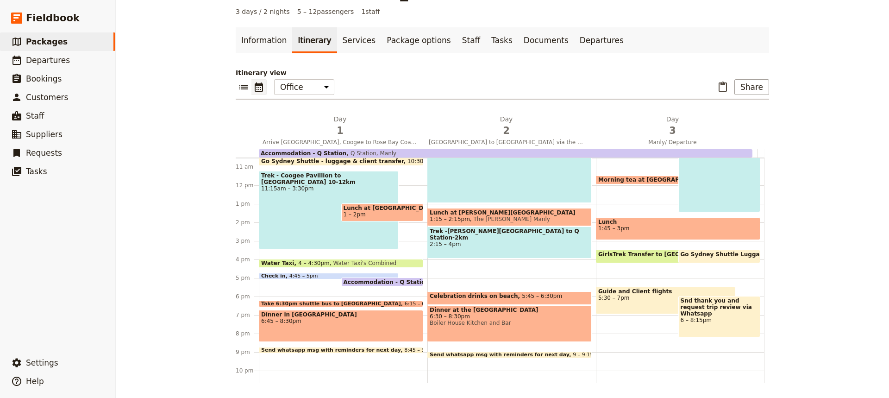
click at [517, 353] on span "Send whatsapp msg with reminders for next day" at bounding box center [501, 355] width 143 height 6
select select "2"
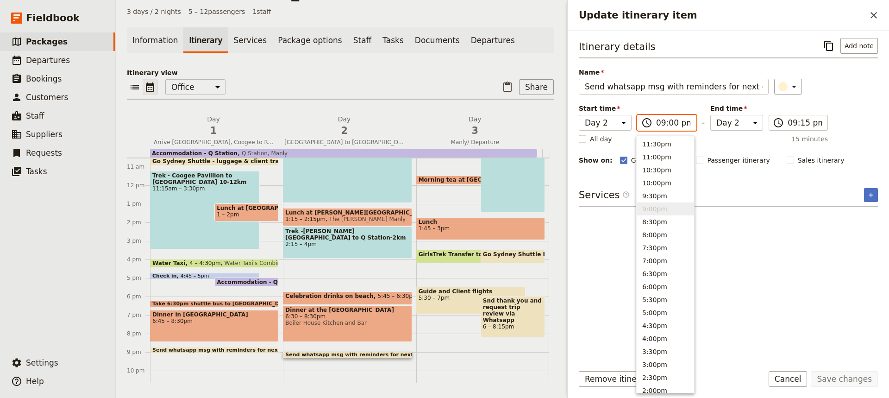
click at [669, 125] on input "09:00 pm" at bounding box center [673, 122] width 34 height 11
click at [650, 219] on button "8:30pm" at bounding box center [665, 221] width 57 height 13
type input "08:45 pm"
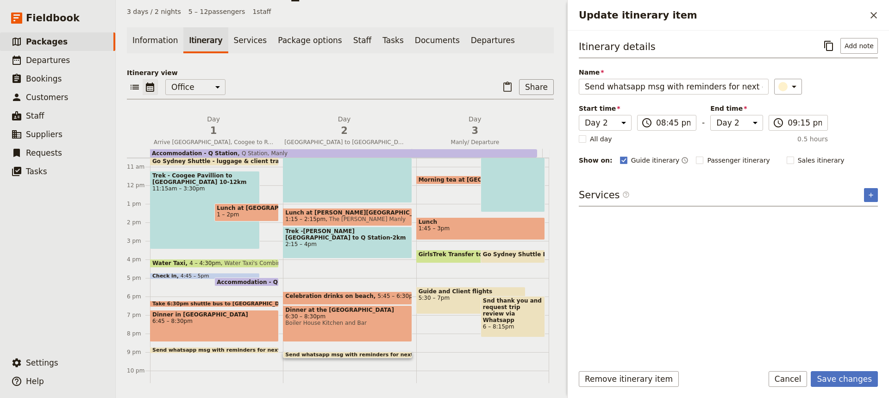
click at [763, 268] on div "Itinerary details ​ Add note Name Send whatsapp msg with reminders for next day…" at bounding box center [728, 197] width 299 height 318
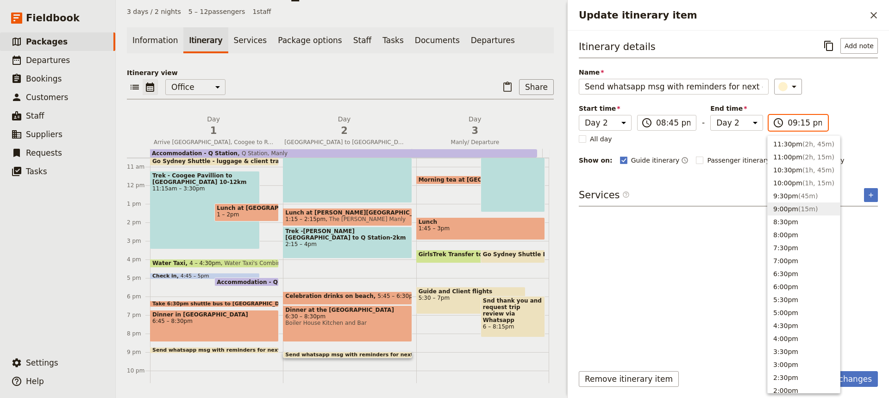
click at [801, 122] on input "09:15 pm" at bounding box center [805, 122] width 34 height 11
click at [781, 210] on button "9:00pm ( 15m )" at bounding box center [804, 208] width 72 height 13
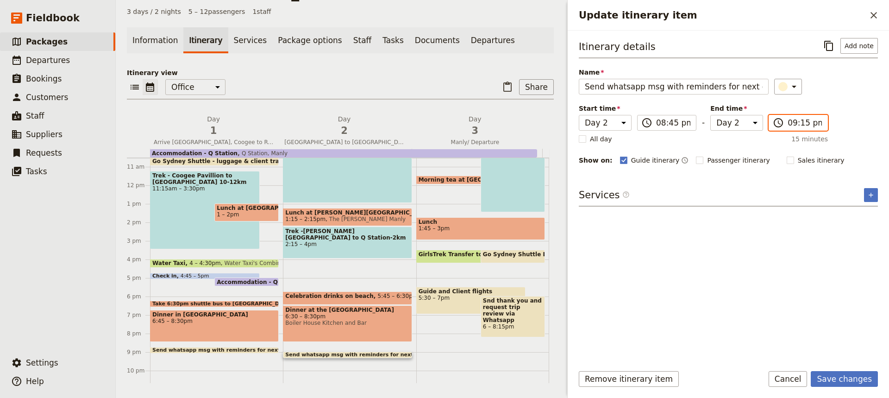
type input "09:00 pm"
click at [841, 377] on button "Save changes" at bounding box center [844, 379] width 67 height 16
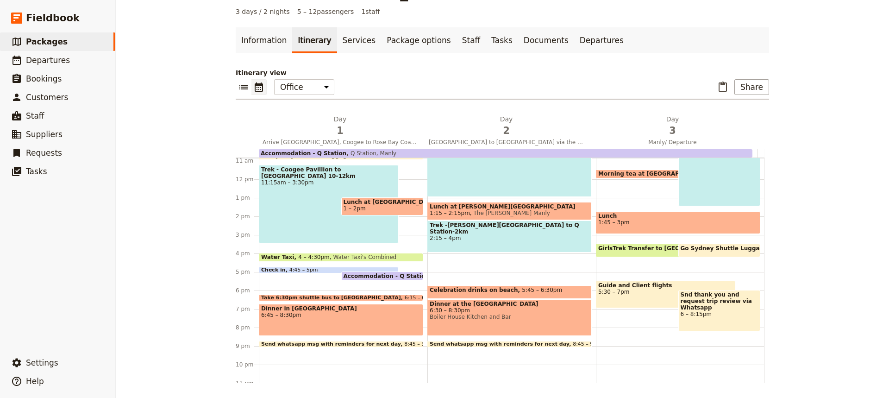
scroll to position [202, 0]
click at [47, 61] on span "Departures" at bounding box center [48, 60] width 44 height 9
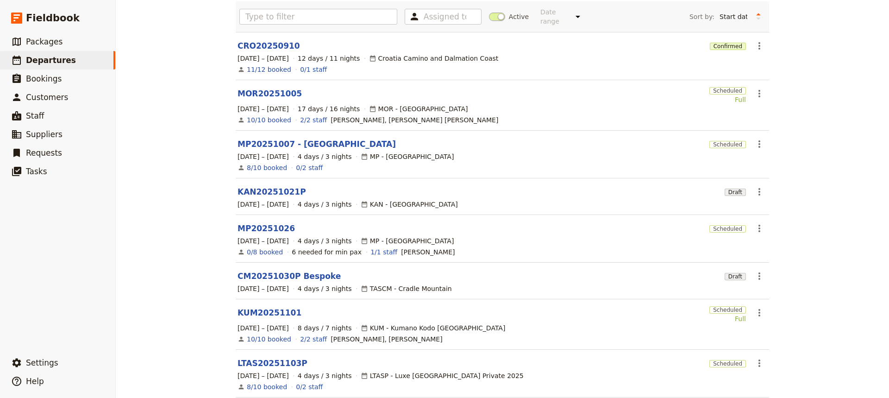
scroll to position [64, 0]
click at [259, 139] on link "MP20251007 - [GEOGRAPHIC_DATA]" at bounding box center [317, 144] width 158 height 11
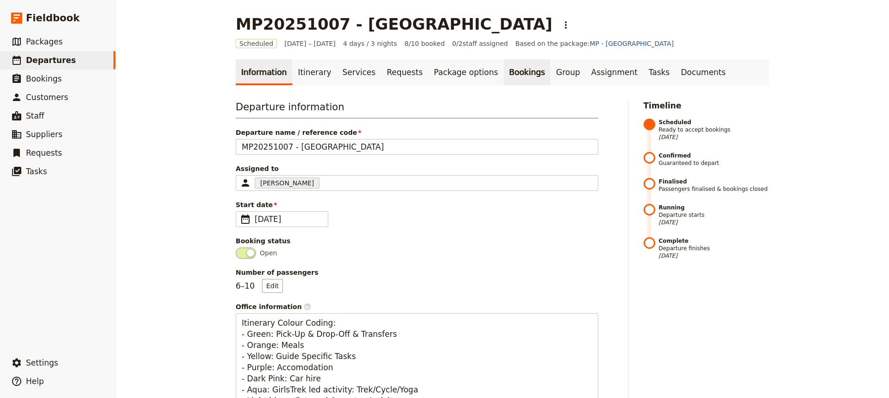
click at [504, 69] on link "Bookings" at bounding box center [527, 72] width 47 height 26
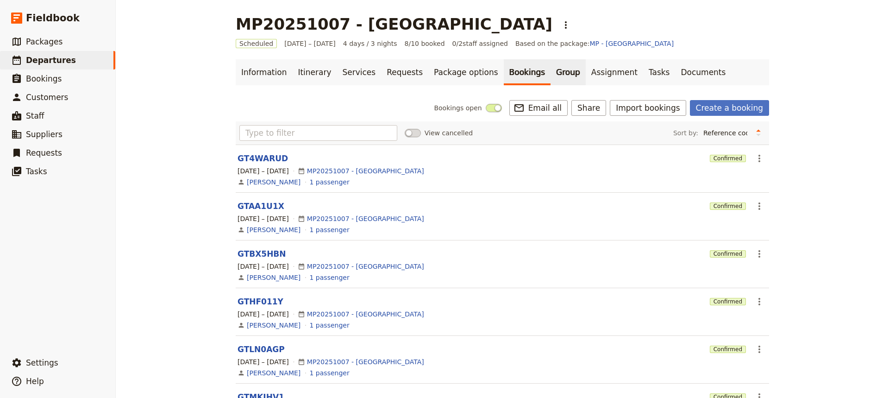
click at [551, 74] on link "Group" at bounding box center [568, 72] width 35 height 26
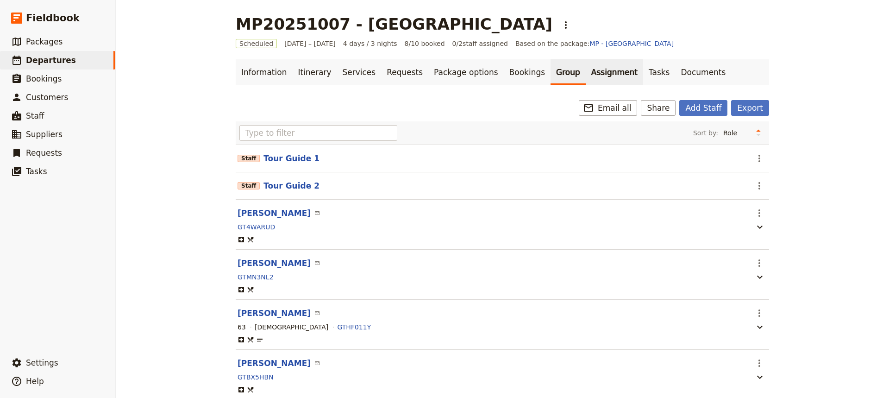
click at [586, 72] on link "Assignment" at bounding box center [614, 72] width 57 height 26
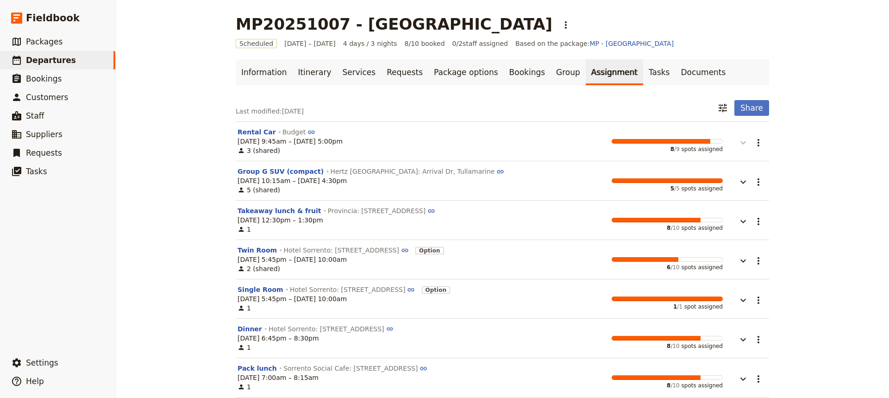
click at [742, 143] on icon "button" at bounding box center [744, 142] width 6 height 3
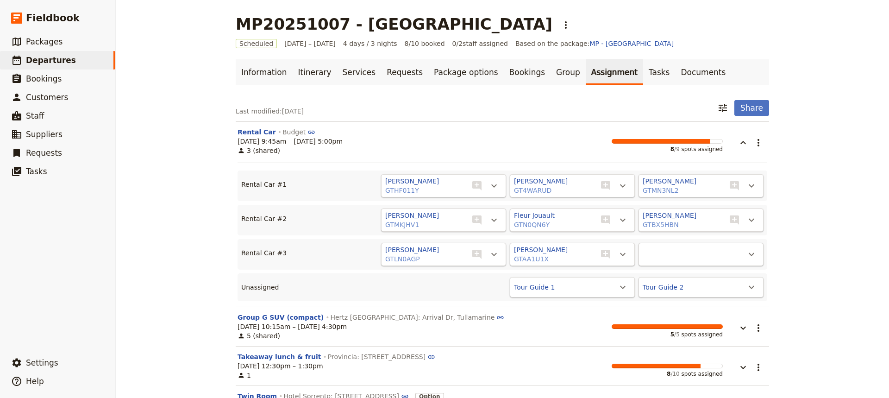
click at [820, 159] on div "MP20251007 - [GEOGRAPHIC_DATA] ​ Scheduled [DATE] – [DATE] 4 days / 3 nights 8/…" at bounding box center [503, 199] width 774 height 398
click at [304, 76] on link "Itinerary" at bounding box center [314, 72] width 44 height 26
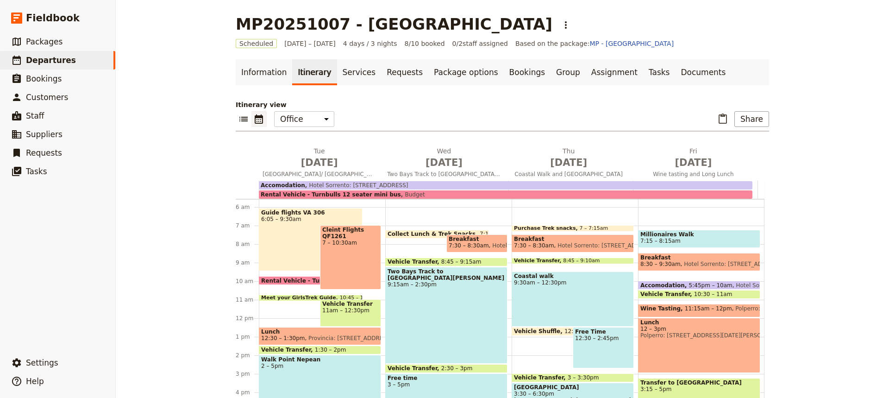
scroll to position [100, 0]
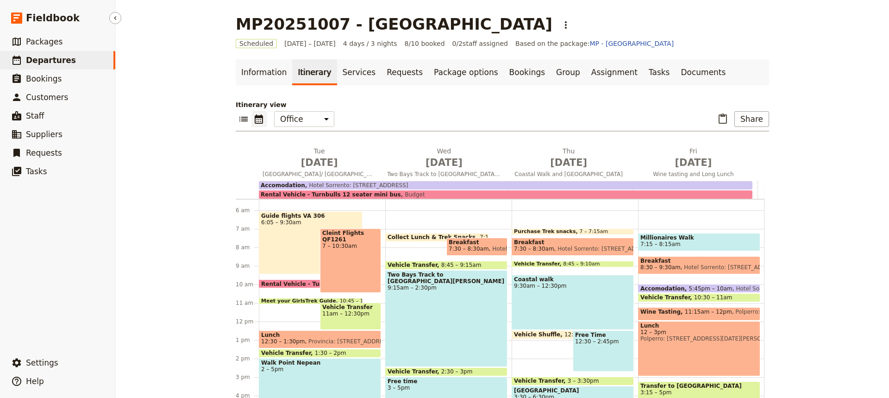
click at [44, 59] on span "Departures" at bounding box center [51, 60] width 50 height 9
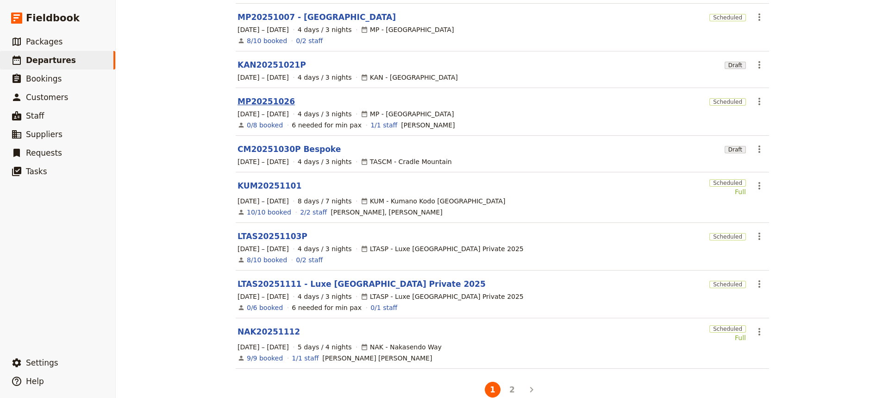
scroll to position [192, 0]
click at [508, 381] on button "2" at bounding box center [512, 389] width 16 height 16
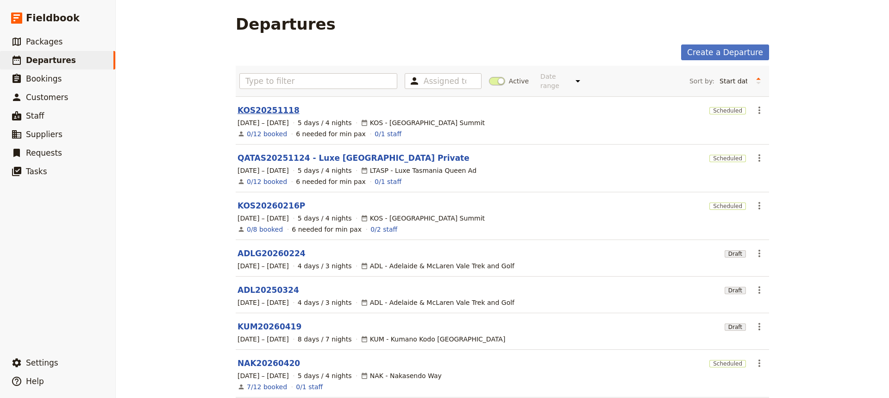
click at [263, 105] on link "KOS20251118" at bounding box center [269, 110] width 62 height 11
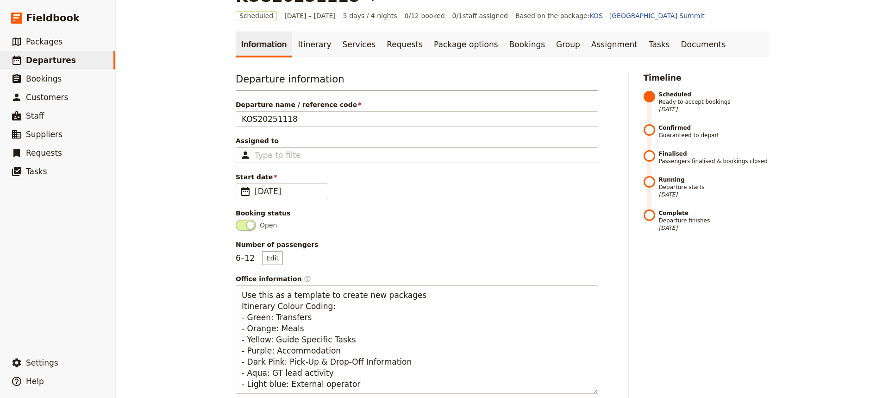
scroll to position [29, 0]
click at [271, 259] on button "Edit" at bounding box center [272, 257] width 21 height 14
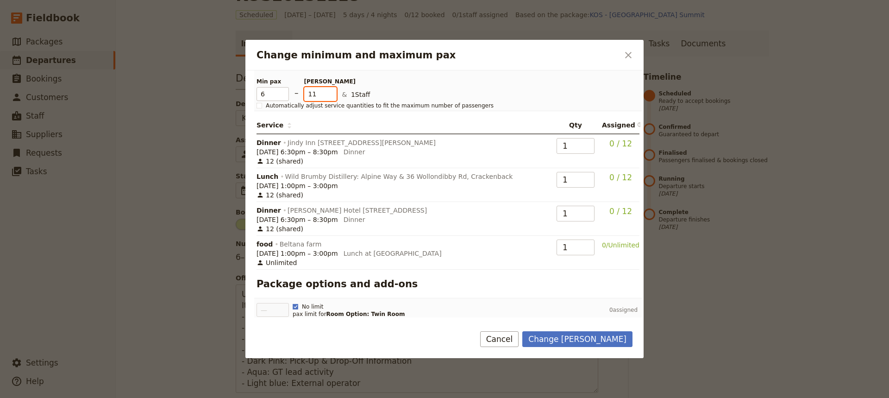
click at [331, 97] on input "11" at bounding box center [320, 94] width 32 height 14
click at [331, 92] on input "12" at bounding box center [320, 94] width 32 height 14
type input "13"
click at [331, 92] on input "13" at bounding box center [320, 94] width 32 height 14
click at [357, 95] on p "& 1 Staff" at bounding box center [484, 95] width 285 height 11
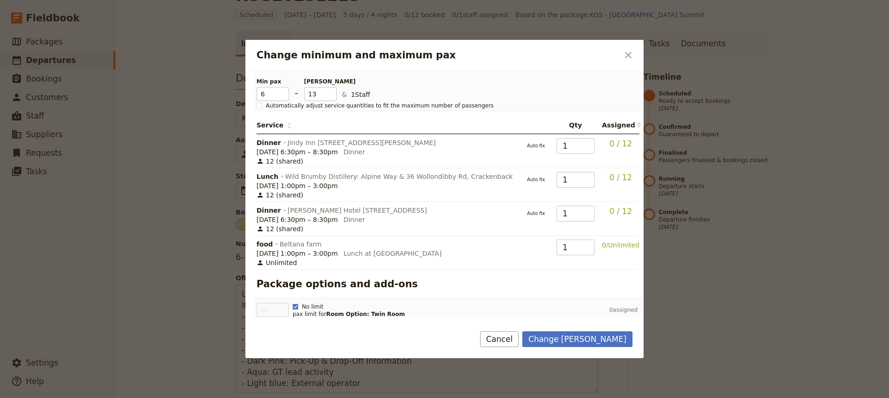
click at [367, 95] on p "& 1 Staff" at bounding box center [484, 95] width 285 height 11
click at [355, 95] on p "& 1 Staff" at bounding box center [484, 95] width 285 height 11
click at [584, 339] on button "Change [PERSON_NAME]" at bounding box center [578, 339] width 110 height 16
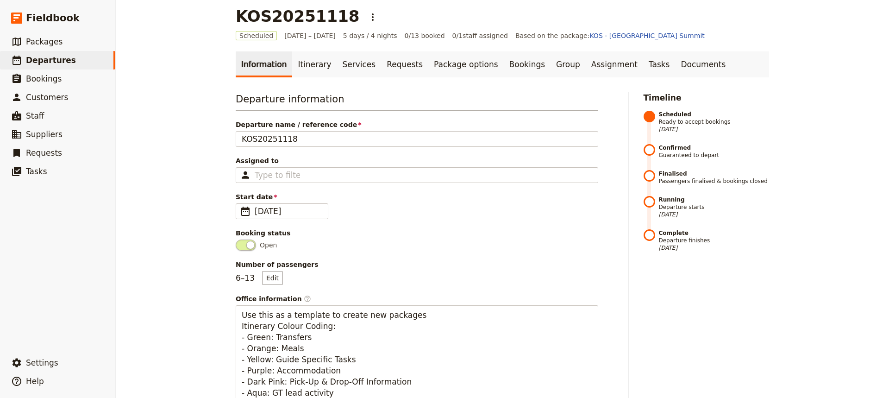
scroll to position [7, 0]
click at [465, 36] on span "0 / 1 staff assigned" at bounding box center [481, 36] width 56 height 9
click at [586, 66] on link "Assignment" at bounding box center [614, 65] width 57 height 26
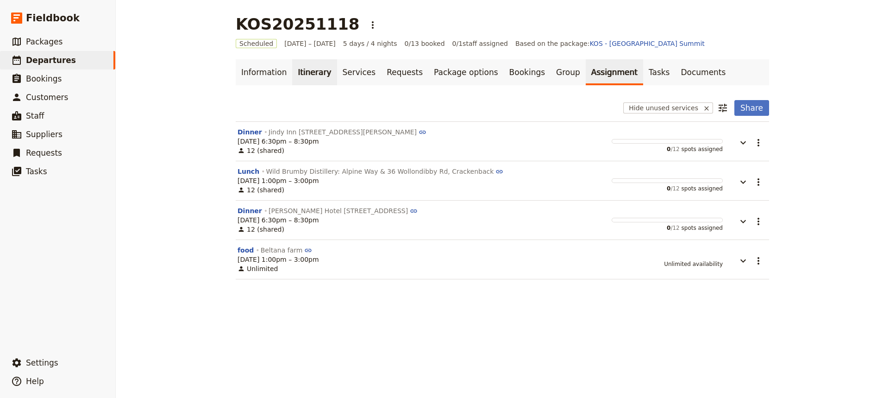
click at [303, 71] on link "Itinerary" at bounding box center [314, 72] width 44 height 26
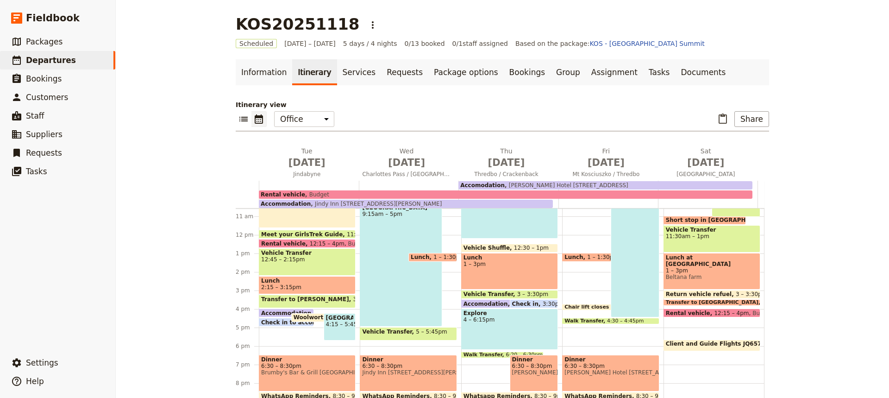
scroll to position [196, 0]
click at [515, 357] on span "Dinner" at bounding box center [534, 359] width 44 height 6
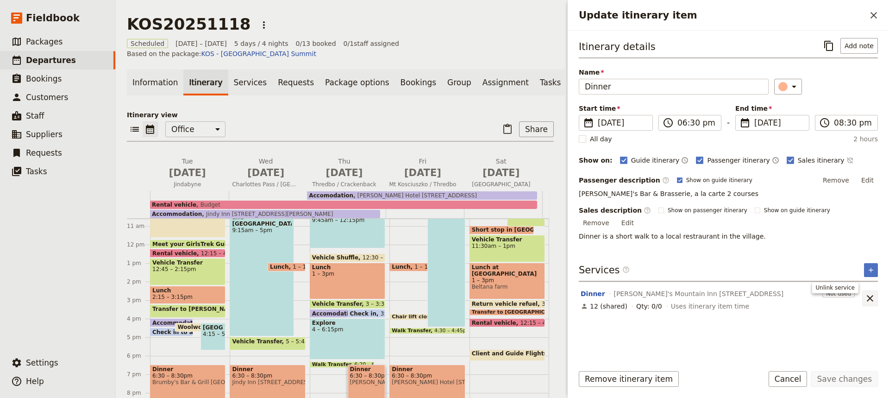
click at [870, 293] on icon "Unlink service" at bounding box center [870, 298] width 11 height 11
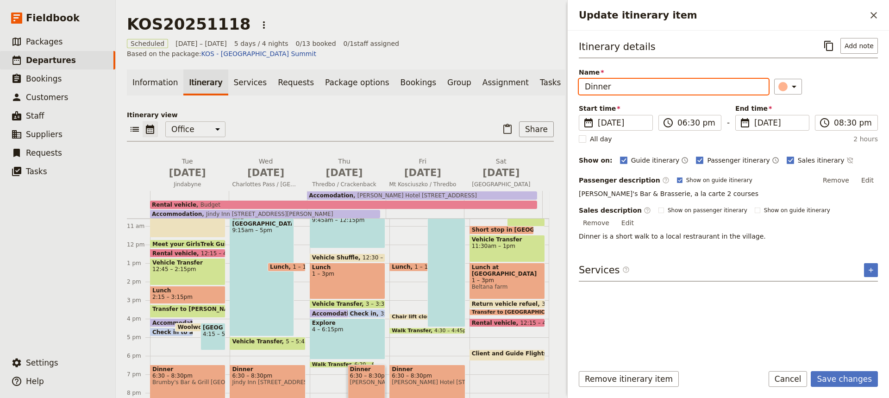
click at [617, 88] on input "Dinner" at bounding box center [674, 87] width 190 height 16
type input "Dinner at [GEOGRAPHIC_DATA]"
click at [675, 194] on p "[PERSON_NAME]'s Bar & Brasserie, a la carte 2 courses" at bounding box center [728, 193] width 299 height 9
click at [866, 181] on button "Edit" at bounding box center [868, 180] width 21 height 14
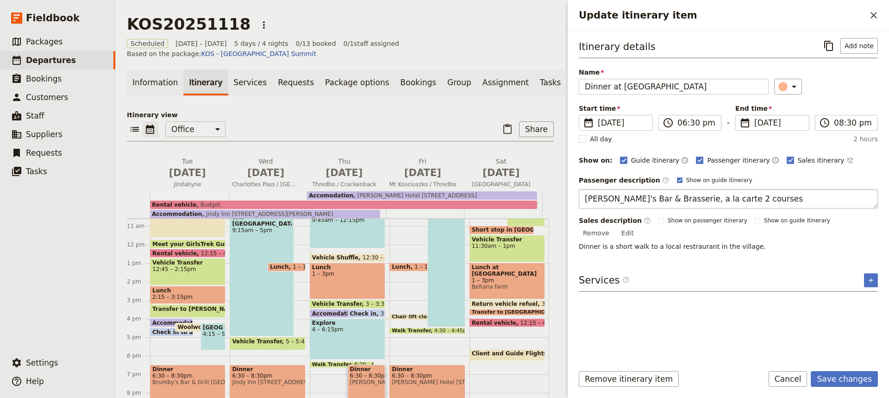
click at [739, 200] on textarea "[PERSON_NAME]'s Bar & Brasserie, a la carte 2 courses" at bounding box center [728, 198] width 299 height 19
type textarea "B"
type textarea "Share entre, choose your own main."
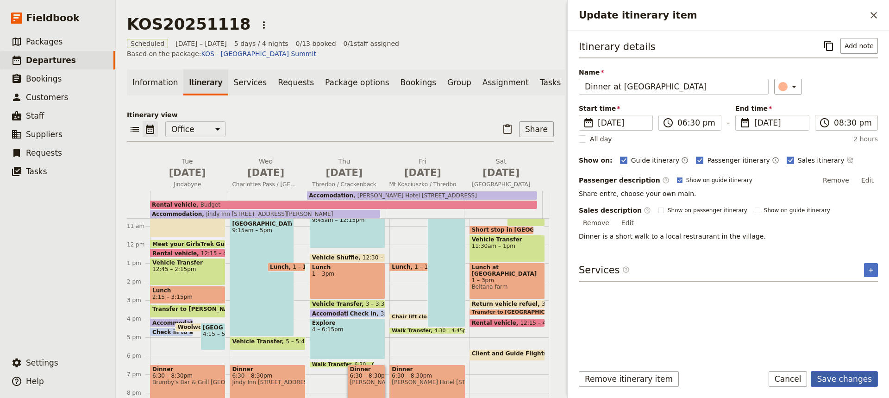
click at [839, 376] on button "Save changes" at bounding box center [844, 379] width 67 height 16
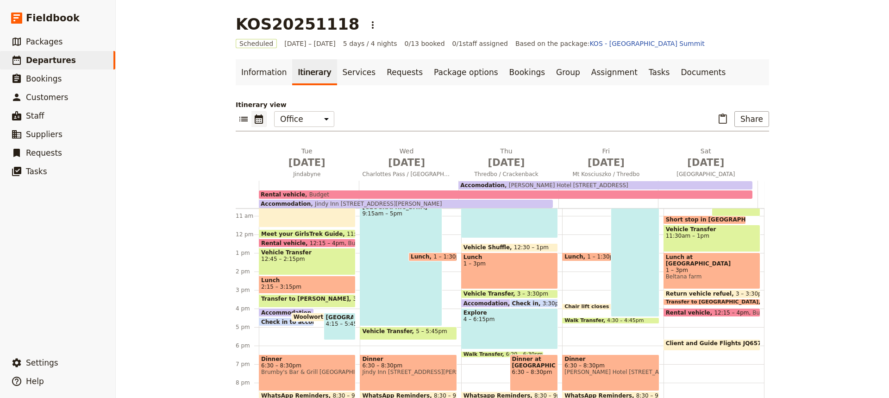
scroll to position [238, 0]
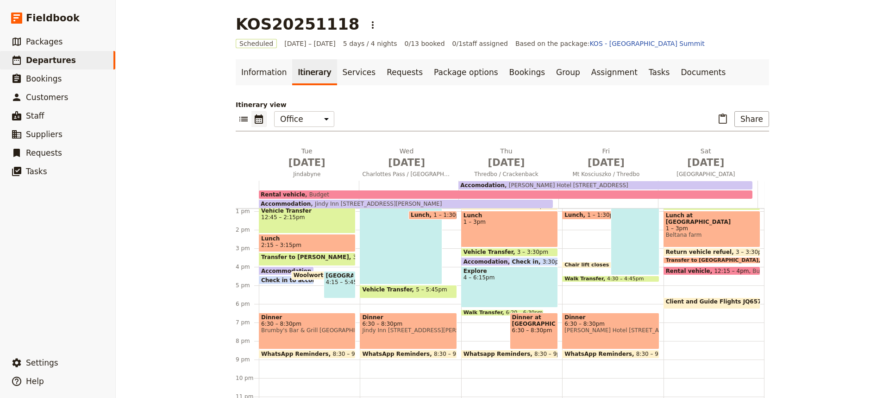
click at [518, 319] on span "Dinner at [GEOGRAPHIC_DATA]" at bounding box center [534, 320] width 44 height 13
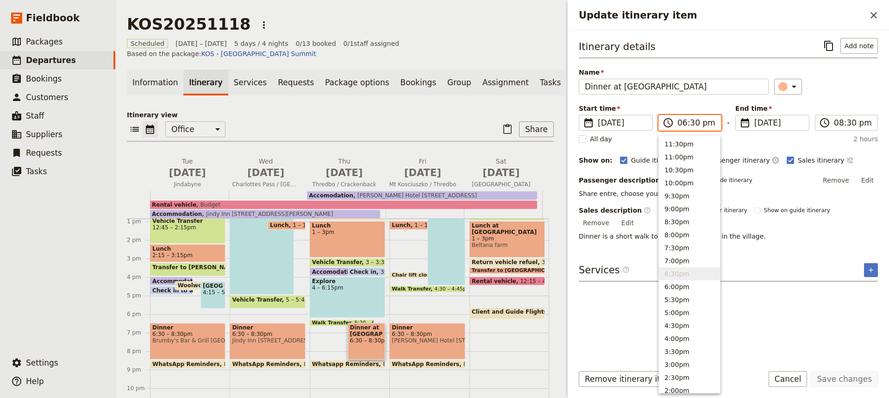
click at [691, 124] on input "06:30 pm" at bounding box center [697, 122] width 38 height 11
type input "06:45 pm"
click at [777, 326] on div "Itinerary details ​ Add note Name Dinner at [GEOGRAPHIC_DATA] ​ Start time ​ [D…" at bounding box center [728, 197] width 299 height 318
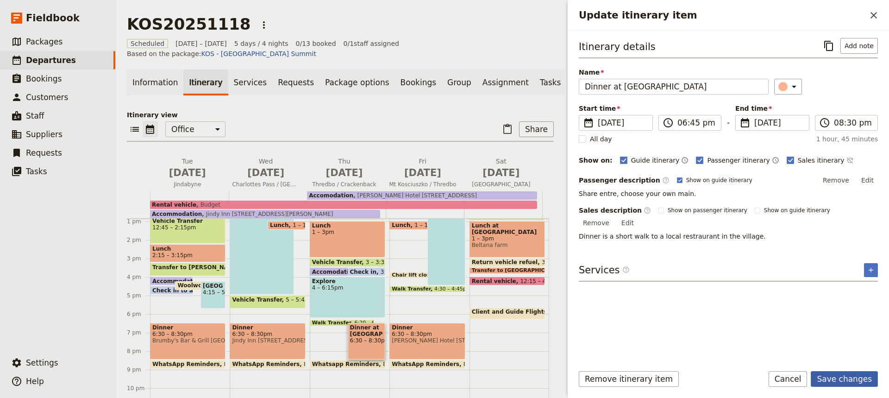
click at [832, 379] on button "Save changes" at bounding box center [844, 379] width 67 height 16
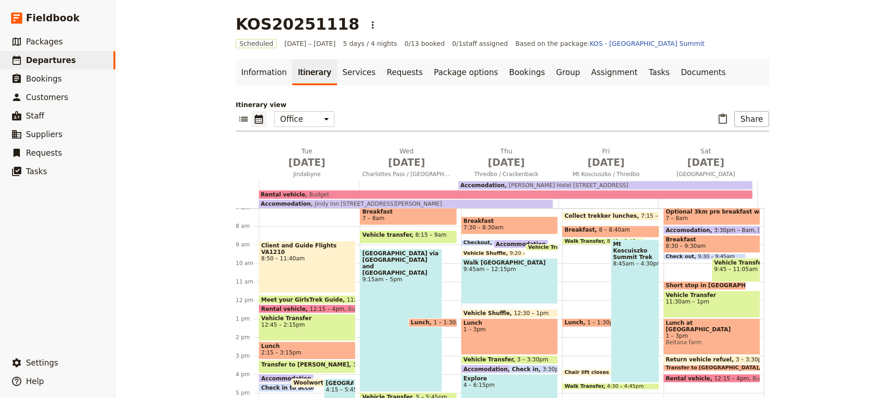
scroll to position [134, 0]
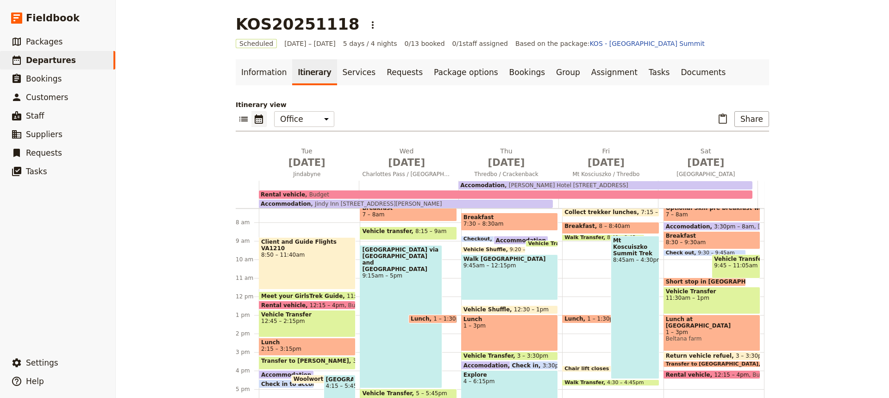
click at [399, 277] on div "[GEOGRAPHIC_DATA] via [GEOGRAPHIC_DATA] and [GEOGRAPHIC_DATA] 9:15am – 5pm" at bounding box center [401, 316] width 82 height 143
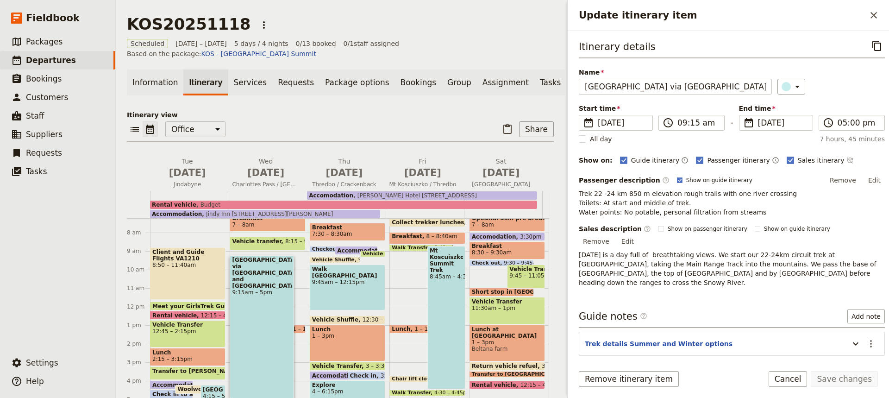
click at [197, 202] on span "Budget" at bounding box center [208, 205] width 24 height 6
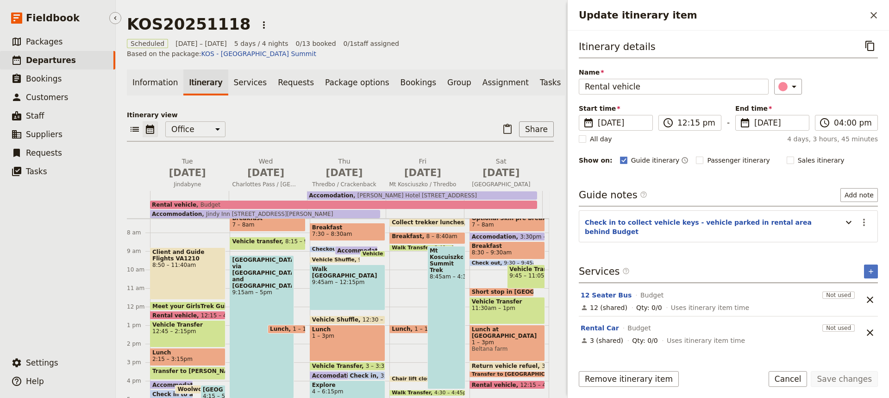
click at [52, 59] on span "Departures" at bounding box center [51, 60] width 50 height 9
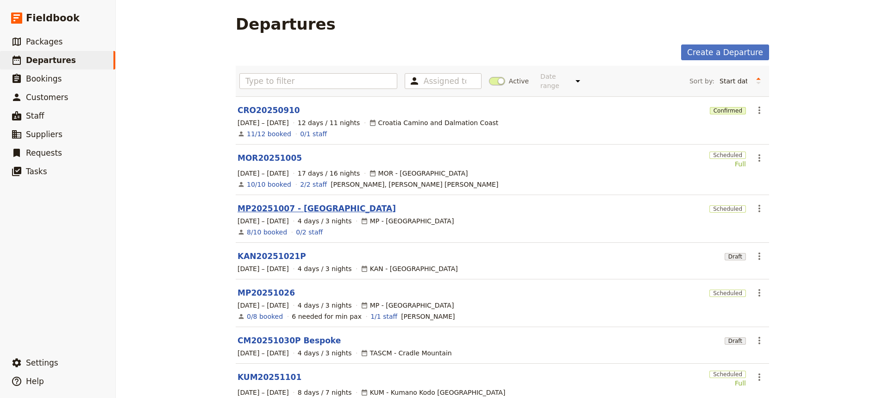
click at [262, 203] on link "MP20251007 - [GEOGRAPHIC_DATA]" at bounding box center [317, 208] width 158 height 11
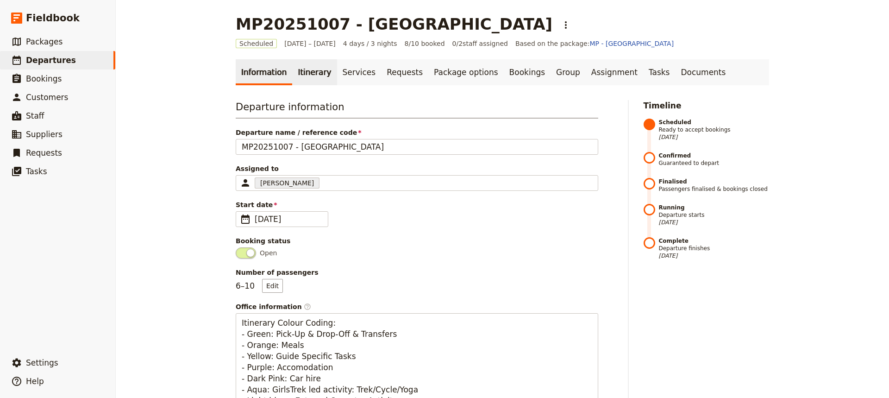
click at [300, 77] on link "Itinerary" at bounding box center [314, 72] width 44 height 26
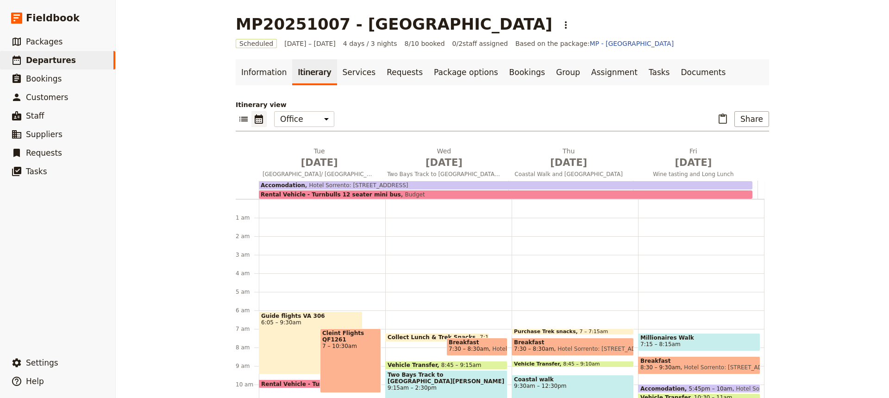
scroll to position [103, 0]
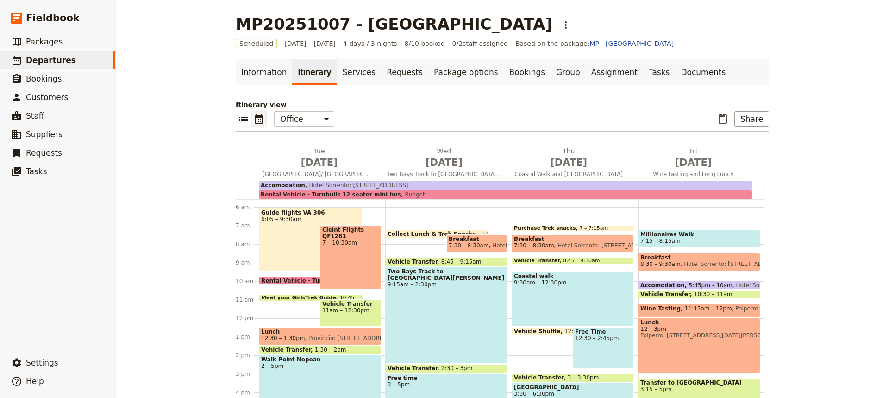
click at [286, 272] on div "Guide flights VA 306 6:05 – 9:30am Rental Vehicle - Turnbulls 12 seater mini bu…" at bounding box center [322, 318] width 126 height 445
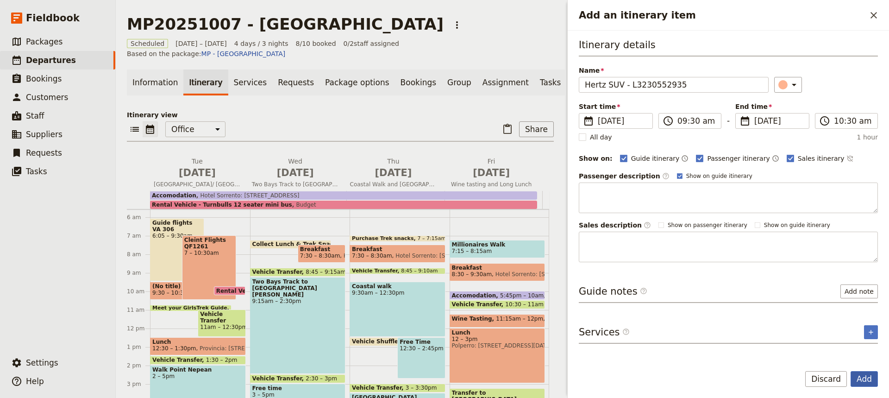
type input "Hertz SUV - L3230552935"
click at [865, 379] on button "Add" at bounding box center [864, 379] width 27 height 16
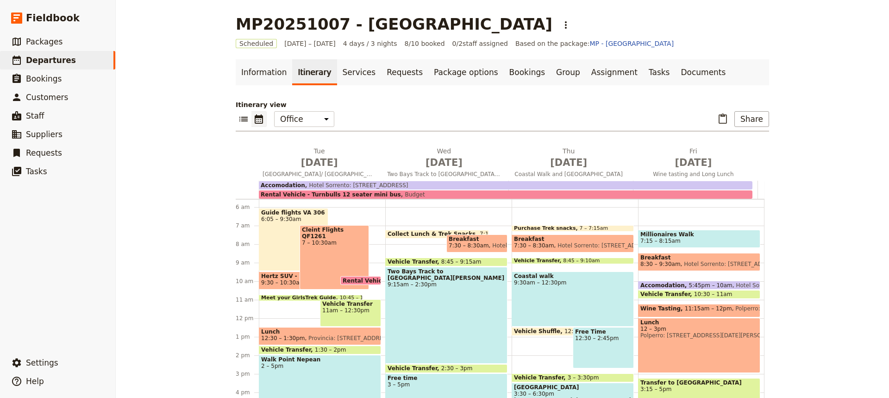
click at [350, 278] on span "Rental Vehicle - Turnbulls 12 seater mini bus" at bounding box center [415, 280] width 144 height 6
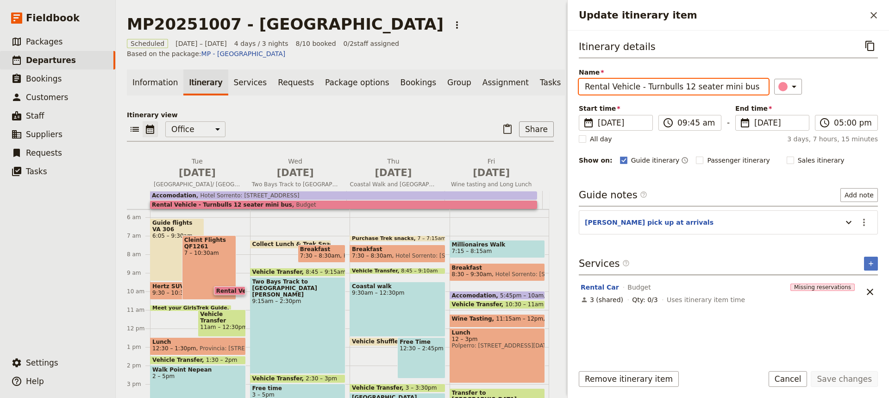
click at [745, 86] on input "Rental Vehicle - Turnbulls 12 seater mini bus" at bounding box center [674, 87] width 190 height 16
type input "Rental Vehicle - Turnbulls 12 seater mini bus 77631"
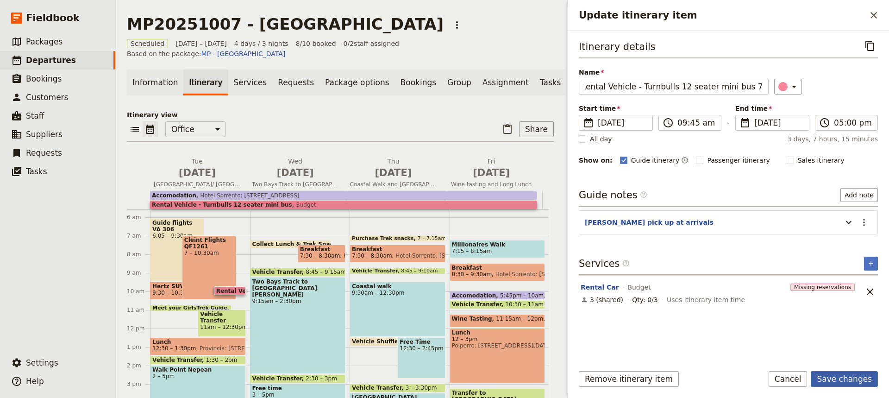
scroll to position [0, 0]
click at [837, 378] on button "Save changes" at bounding box center [844, 379] width 67 height 16
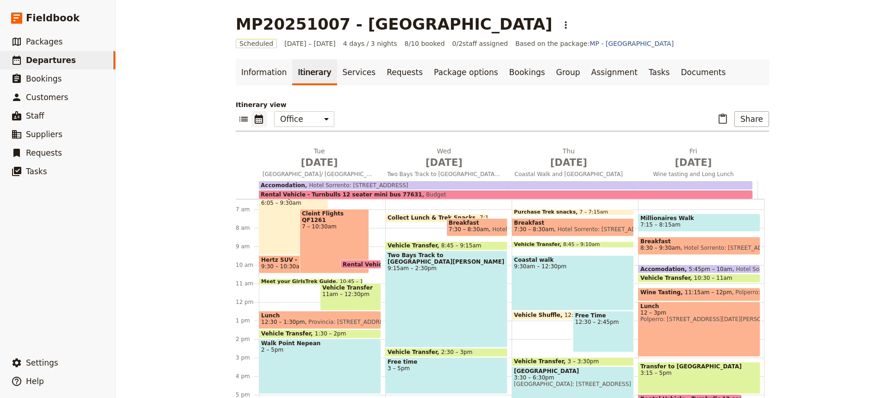
scroll to position [120, 0]
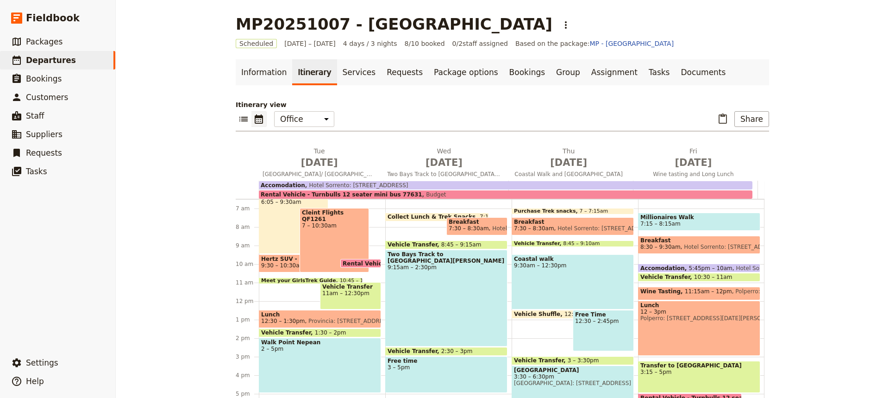
click at [593, 212] on span at bounding box center [572, 212] width 121 height 4
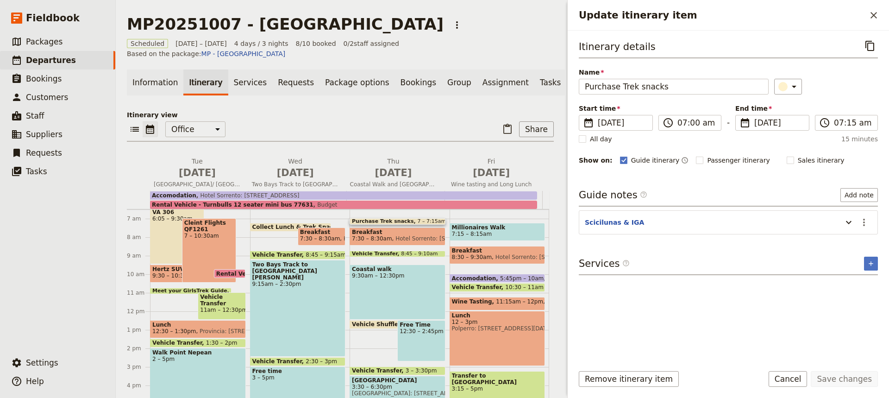
click at [593, 212] on section "Scicilunas & IGA ​" at bounding box center [728, 222] width 299 height 24
click at [593, 213] on section "Scicilunas & IGA ​" at bounding box center [728, 222] width 299 height 24
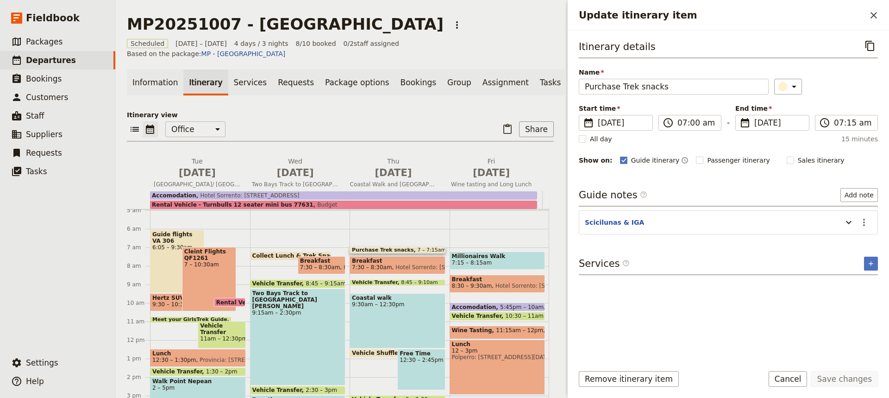
scroll to position [96, 0]
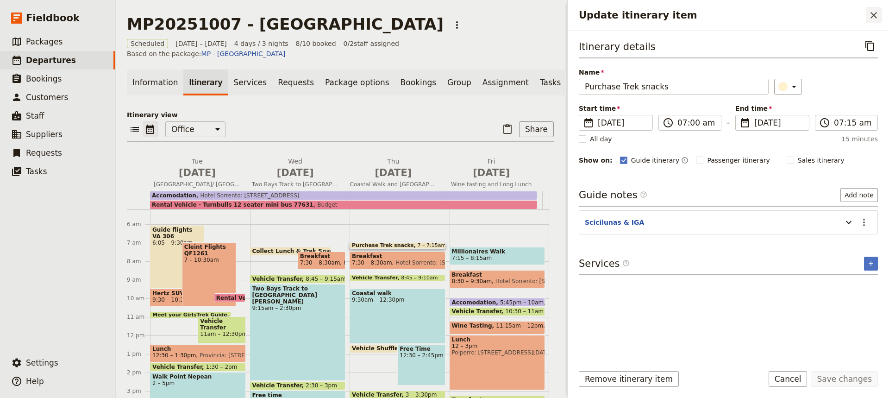
click at [875, 15] on icon "Close drawer" at bounding box center [874, 15] width 6 height 6
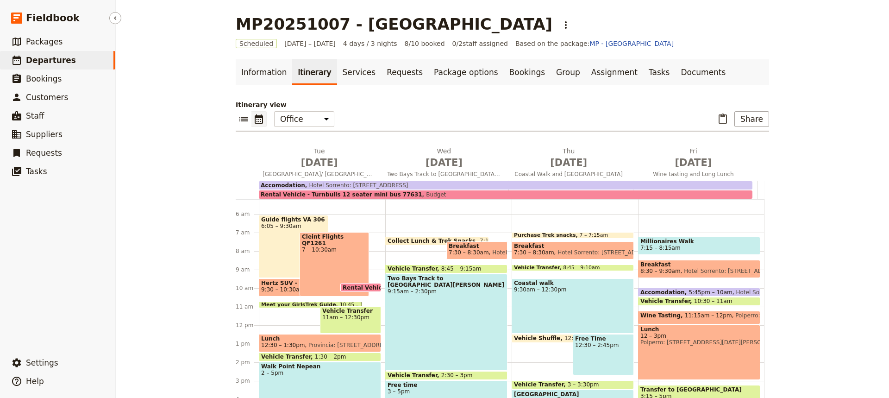
click at [43, 62] on span "Departures" at bounding box center [51, 60] width 50 height 9
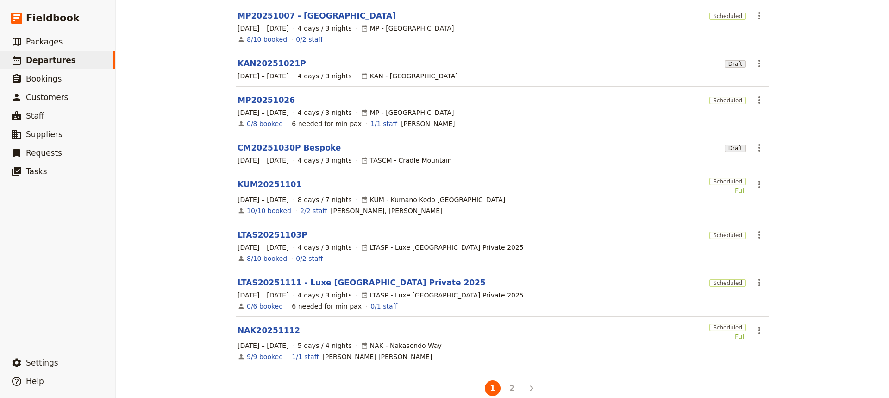
scroll to position [200, 0]
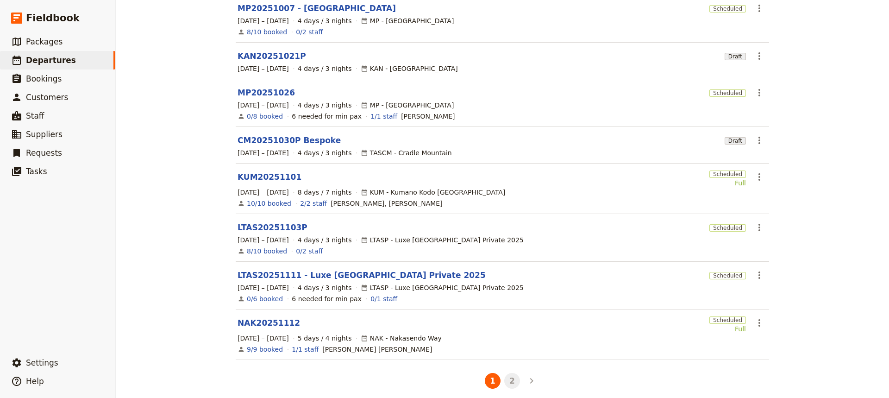
click at [505, 373] on button "2" at bounding box center [512, 381] width 16 height 16
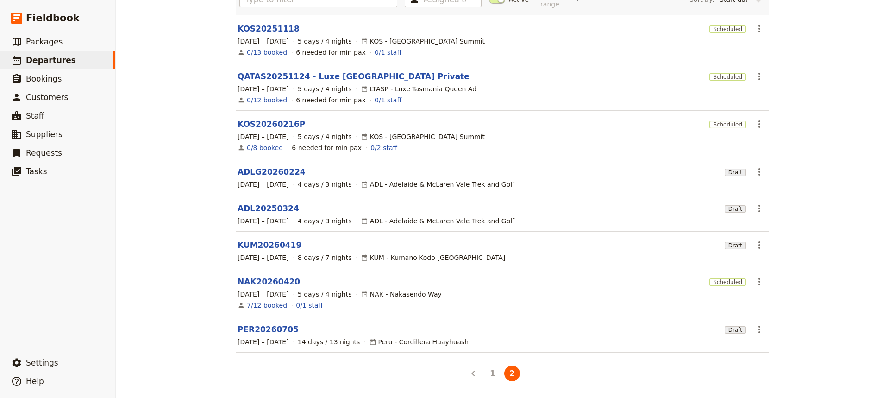
scroll to position [74, 0]
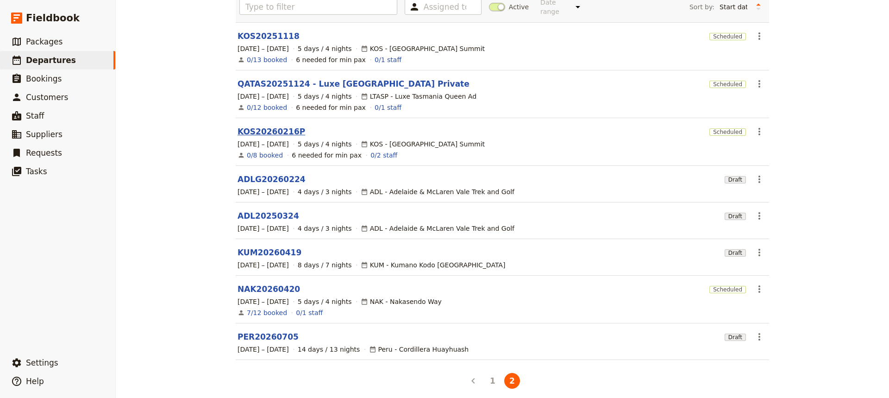
click at [264, 126] on link "KOS20260216P" at bounding box center [272, 131] width 68 height 11
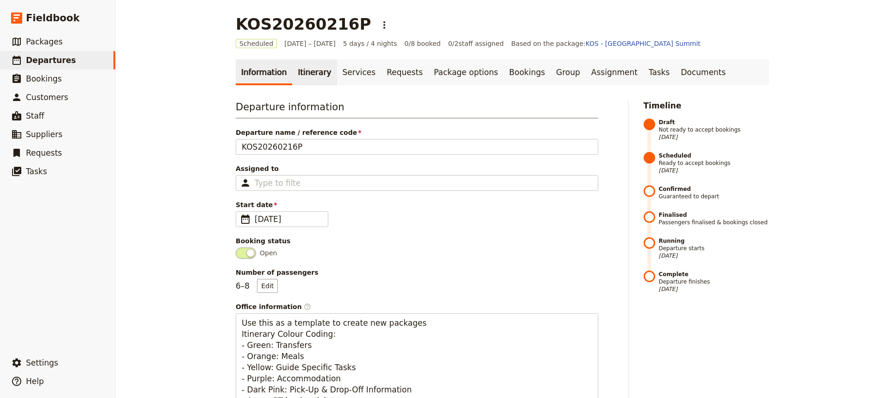
click at [307, 72] on link "Itinerary" at bounding box center [314, 72] width 44 height 26
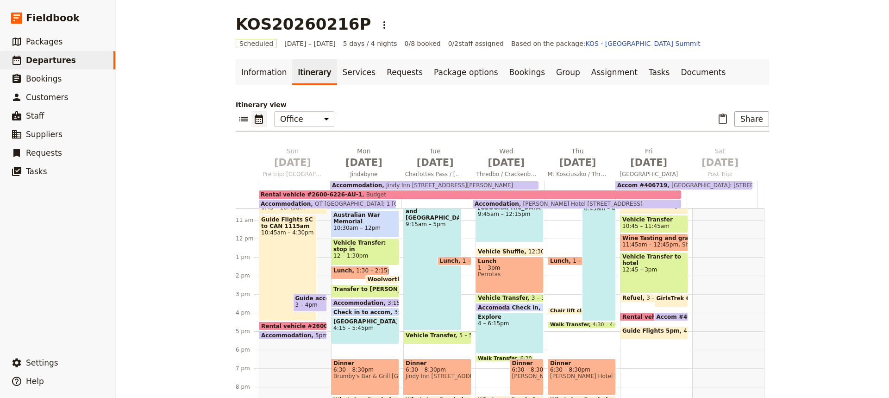
scroll to position [194, 0]
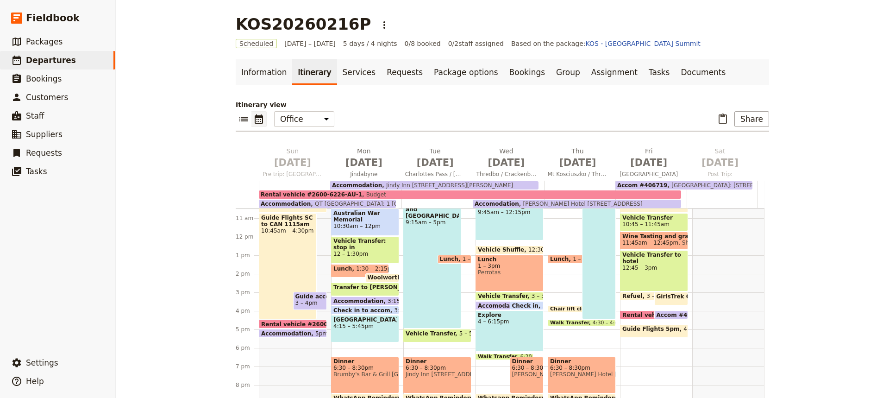
click at [517, 369] on span "6:30 – 8:30pm" at bounding box center [527, 368] width 30 height 6
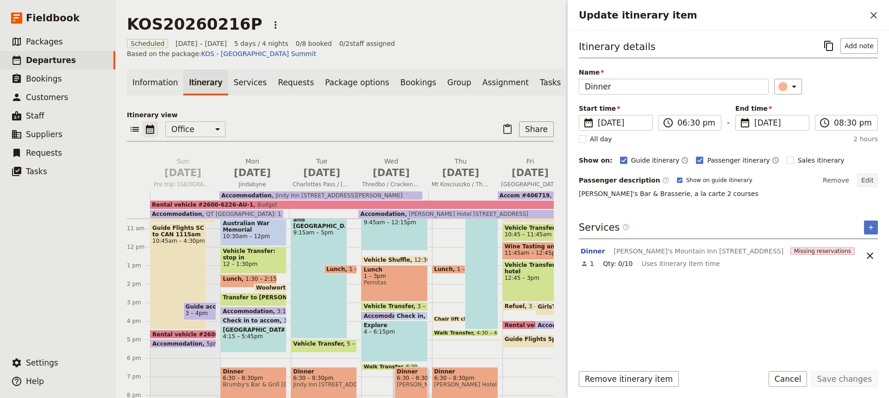
click at [868, 179] on button "Edit" at bounding box center [868, 180] width 21 height 14
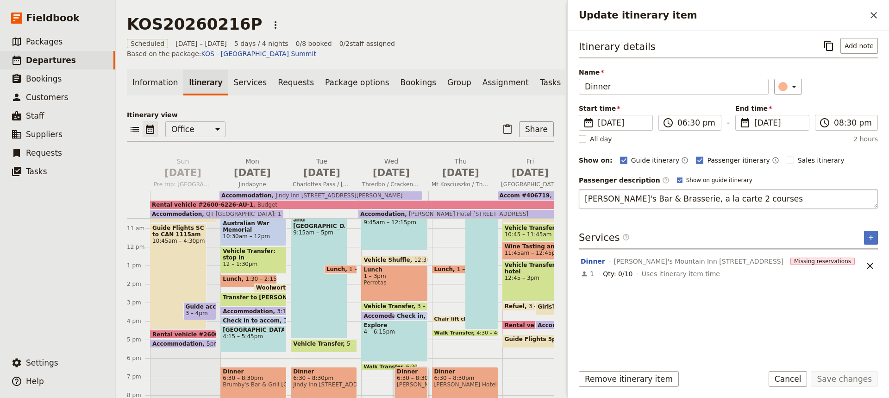
drag, startPoint x: 746, startPoint y: 198, endPoint x: 585, endPoint y: 199, distance: 160.8
click at [585, 199] on textarea "[PERSON_NAME]'s Bar & Brasserie, a la carte 2 courses" at bounding box center [728, 198] width 299 height 19
type textarea "Share entre, choose your own main."
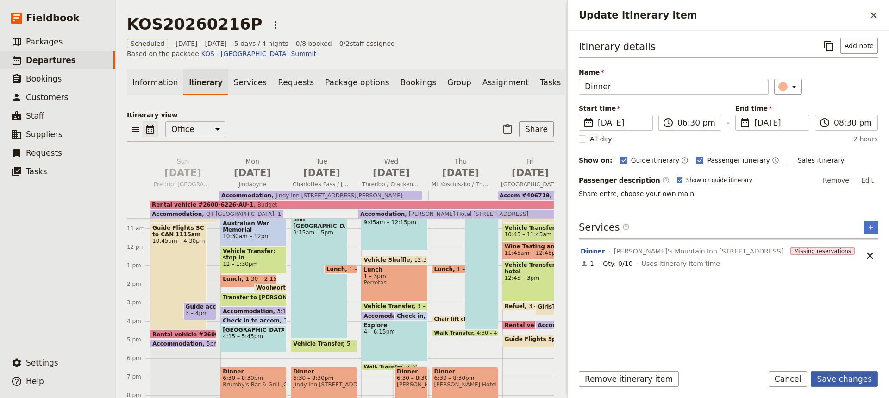
click at [833, 376] on button "Save changes" at bounding box center [844, 379] width 67 height 16
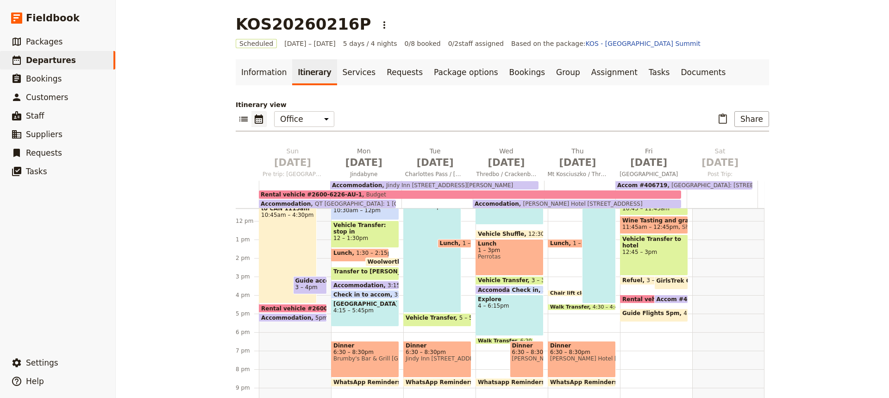
scroll to position [207, 0]
